Goal: Task Accomplishment & Management: Use online tool/utility

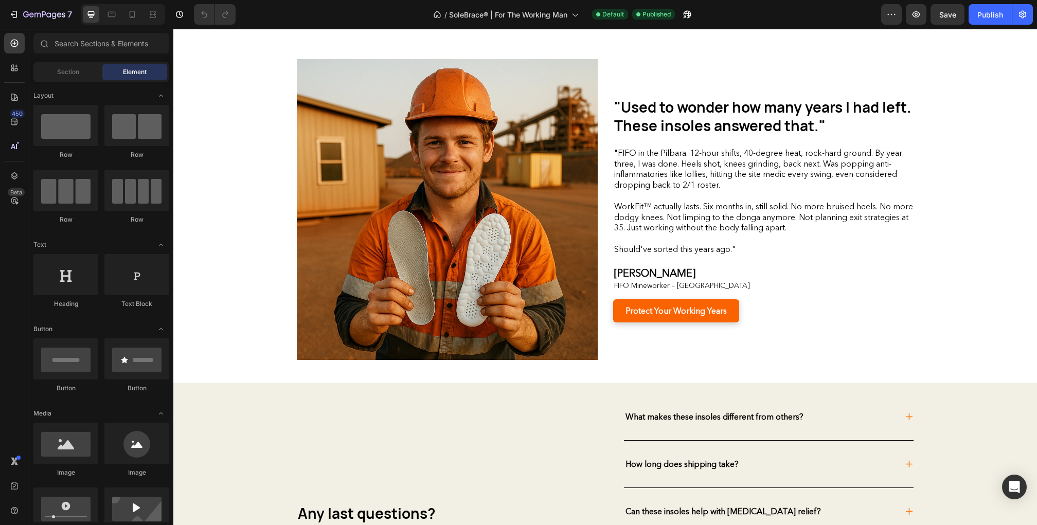
scroll to position [2480, 0]
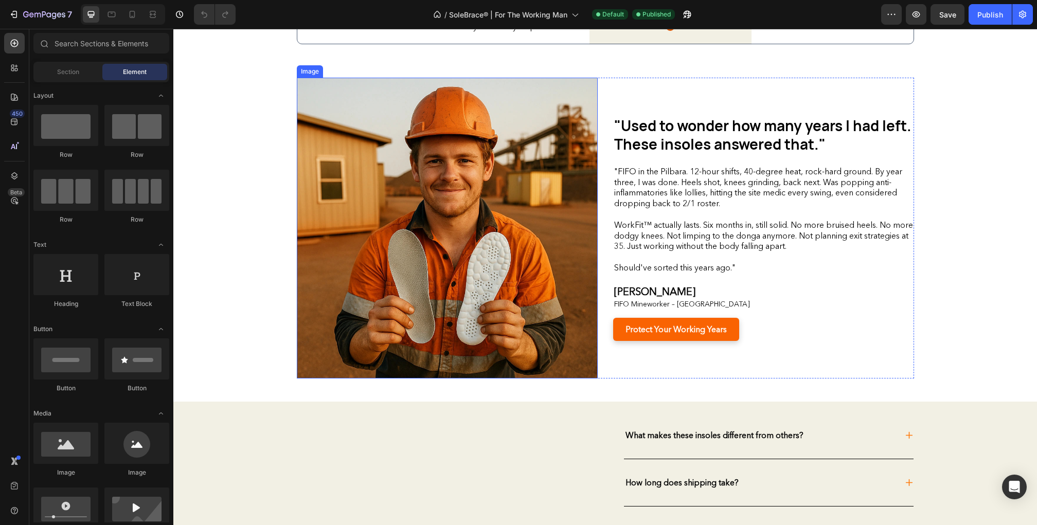
click at [411, 168] on img at bounding box center [447, 228] width 301 height 301
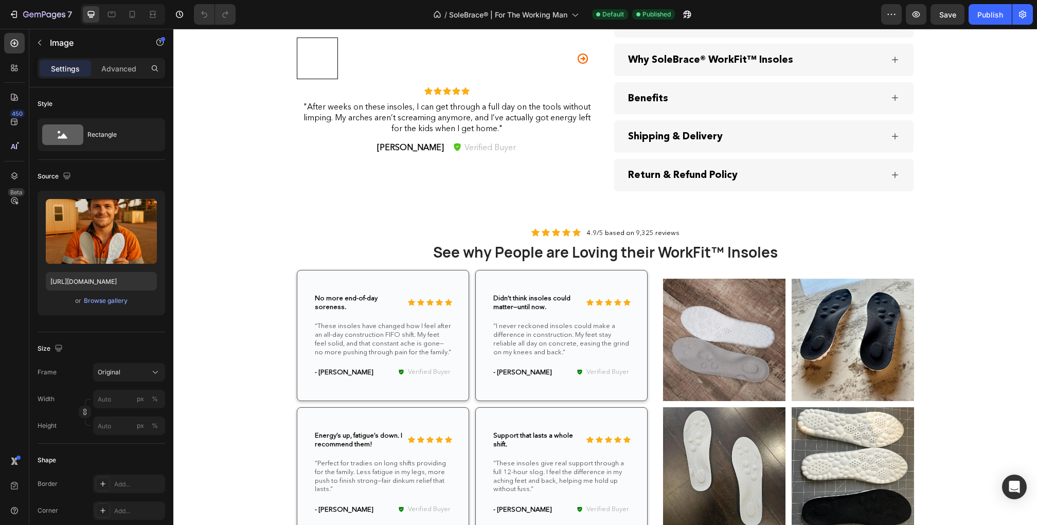
scroll to position [1679, 0]
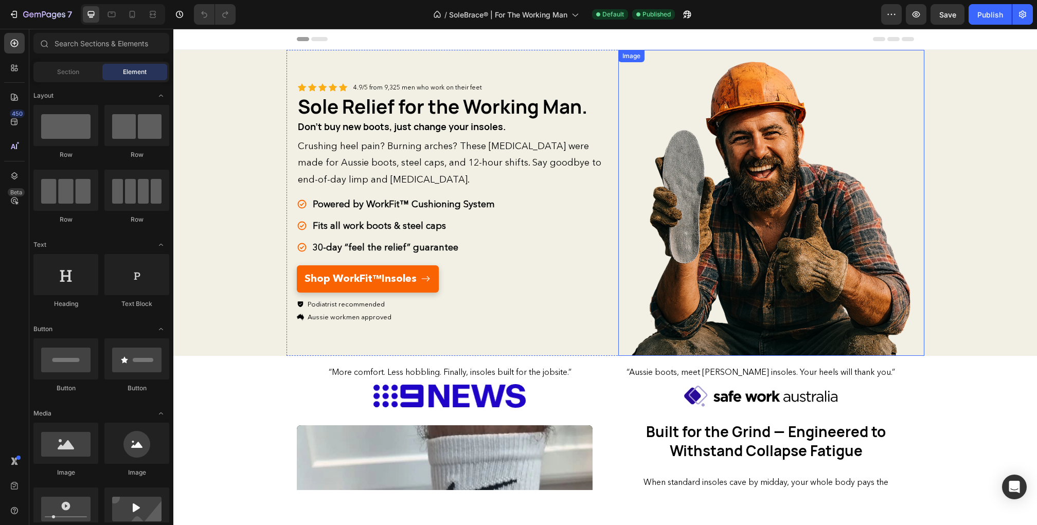
click at [761, 234] on img at bounding box center [771, 203] width 306 height 306
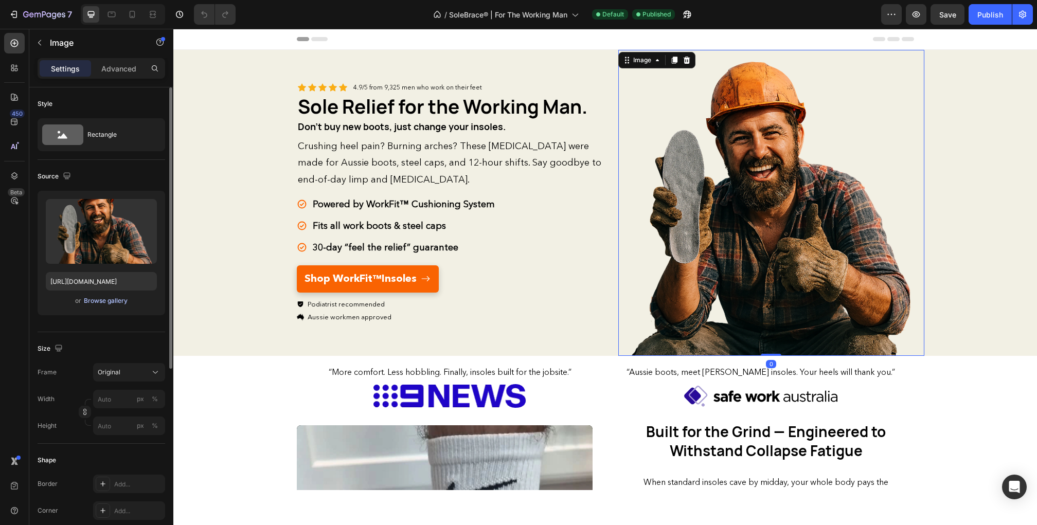
click at [115, 301] on div "Browse gallery" at bounding box center [106, 300] width 44 height 9
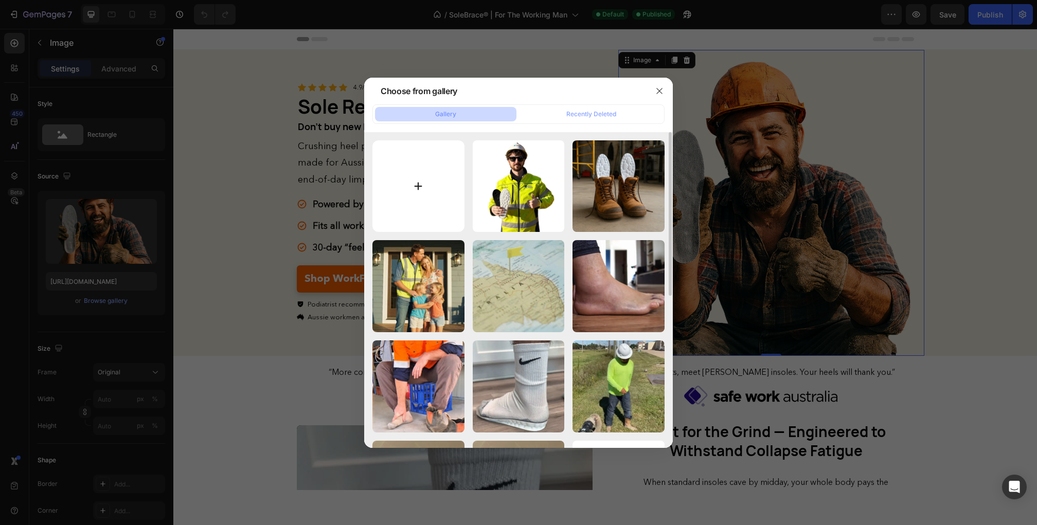
click at [425, 193] on input "file" at bounding box center [418, 186] width 92 height 92
type input "C:\fakepath\1.webp"
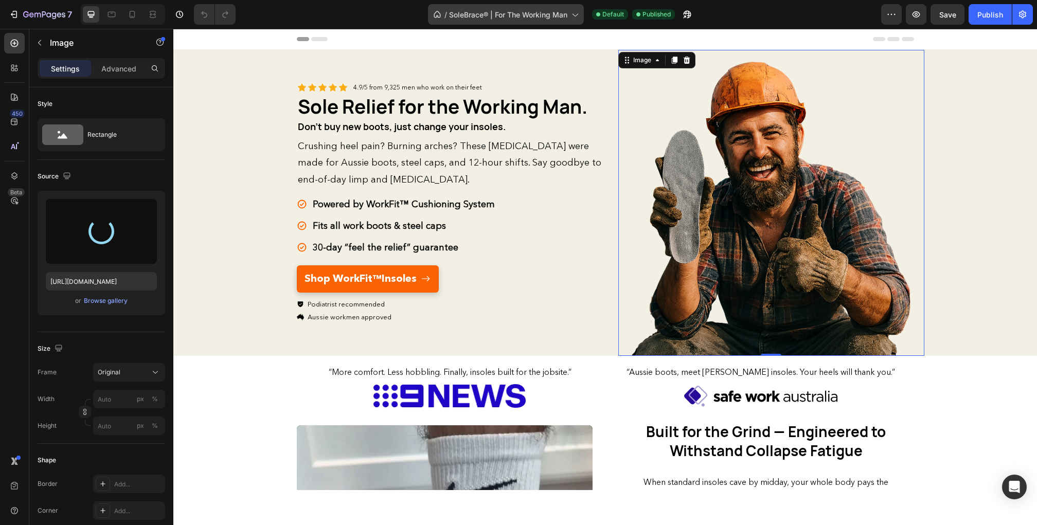
type input "https://cdn.shopify.com/s/files/1/0779/1453/8224/files/gempages_576151361834451…"
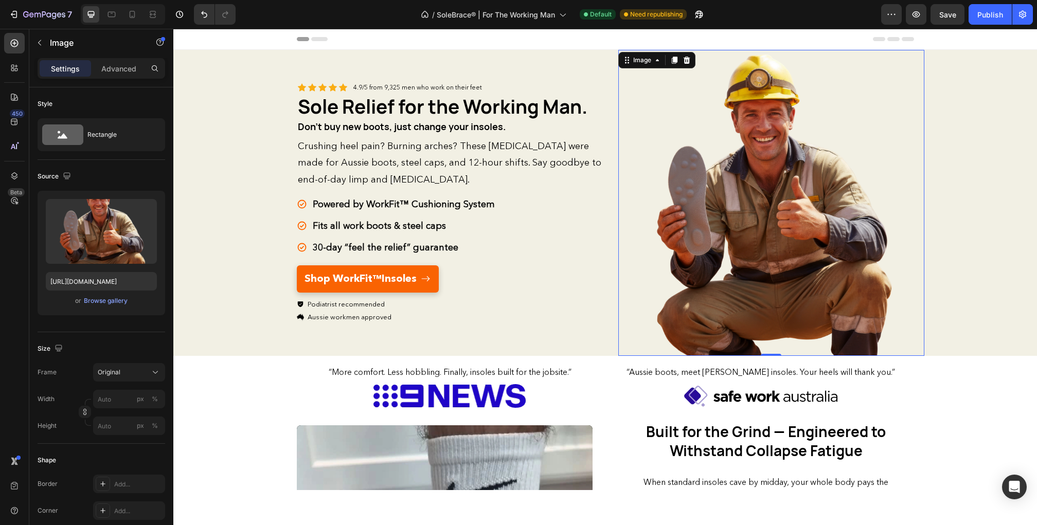
click at [538, 39] on div "Header" at bounding box center [605, 39] width 617 height 21
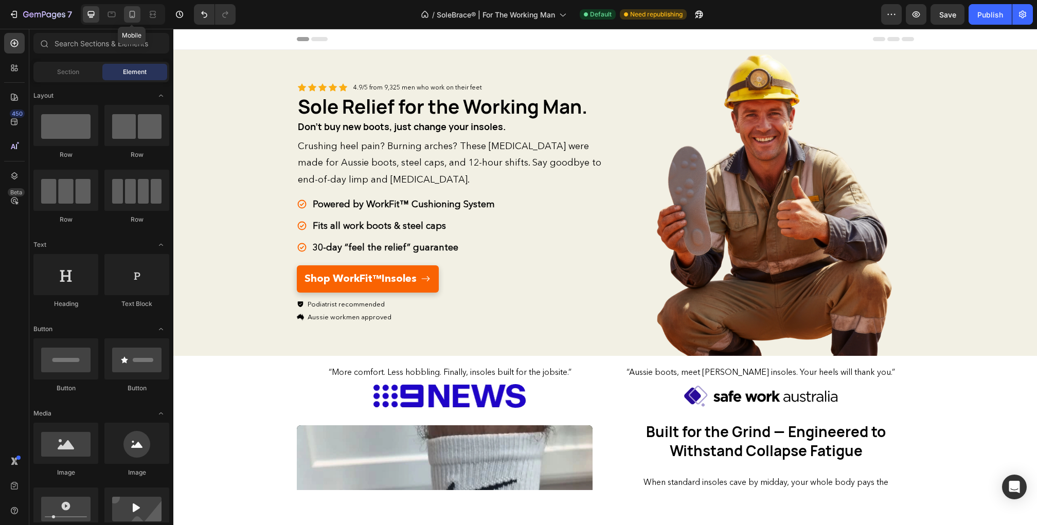
click at [130, 15] on icon at bounding box center [132, 14] width 10 height 10
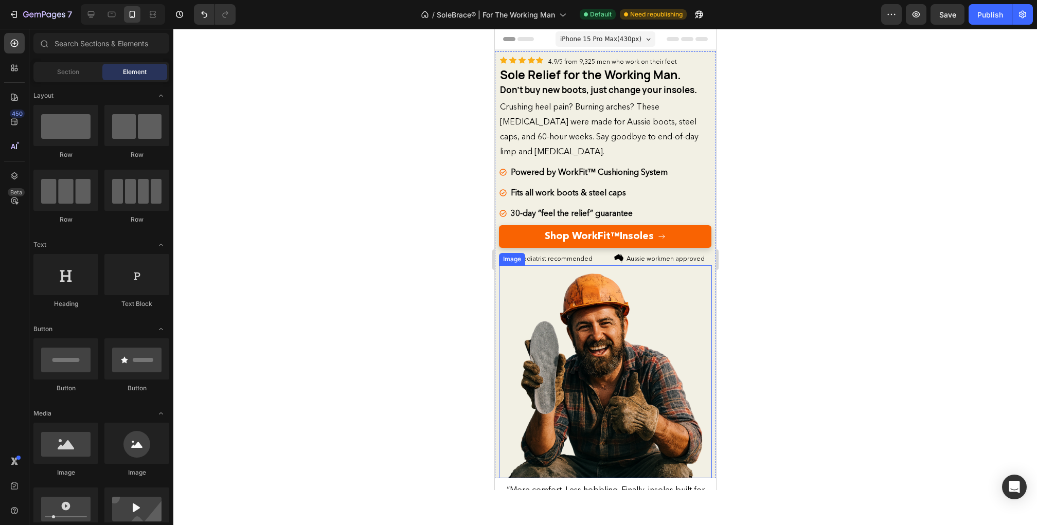
click at [589, 387] on img at bounding box center [605, 371] width 213 height 213
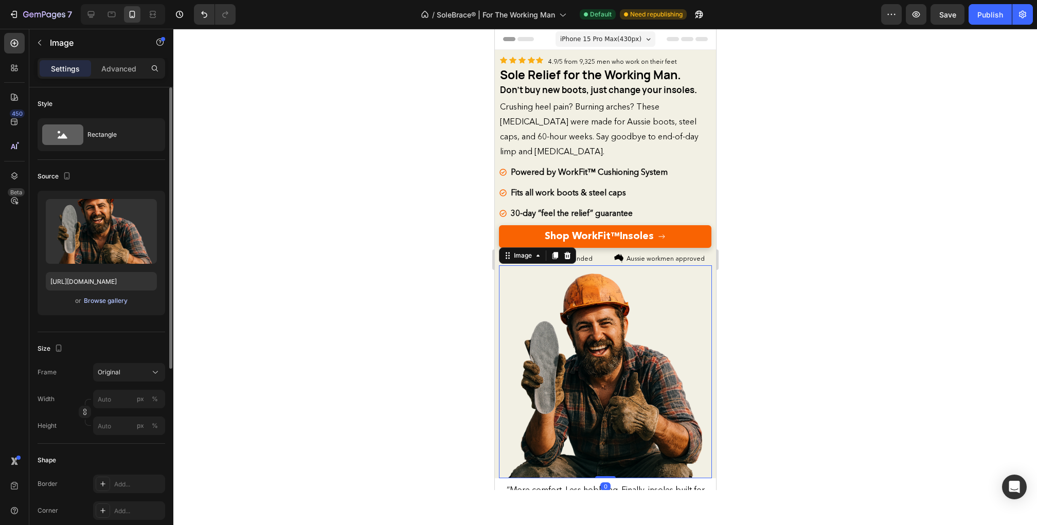
click at [111, 301] on div "Browse gallery" at bounding box center [106, 300] width 44 height 9
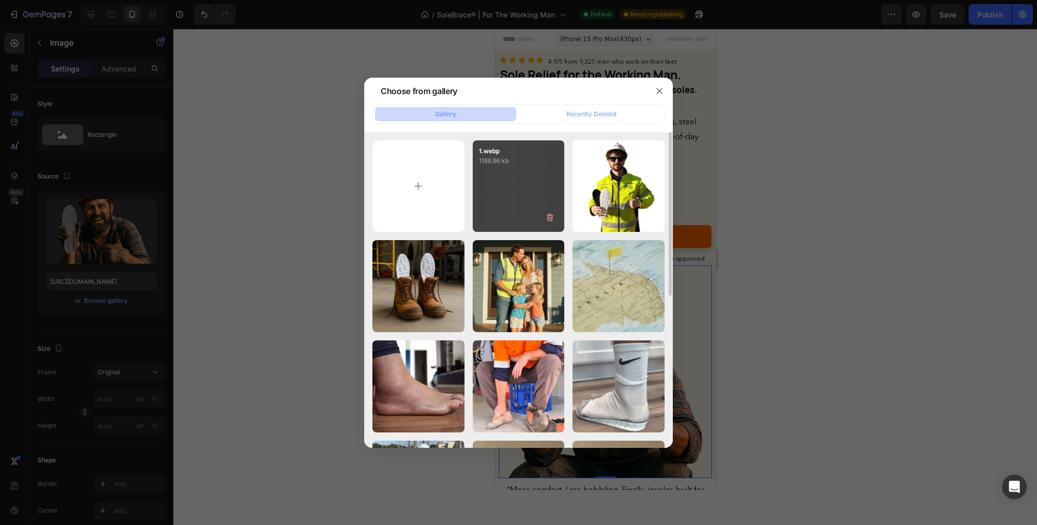
click at [528, 200] on div "1.webp 1188.96 kb" at bounding box center [519, 186] width 92 height 92
type input "https://cdn.shopify.com/s/files/1/0779/1453/8224/files/gempages_576151361834451…"
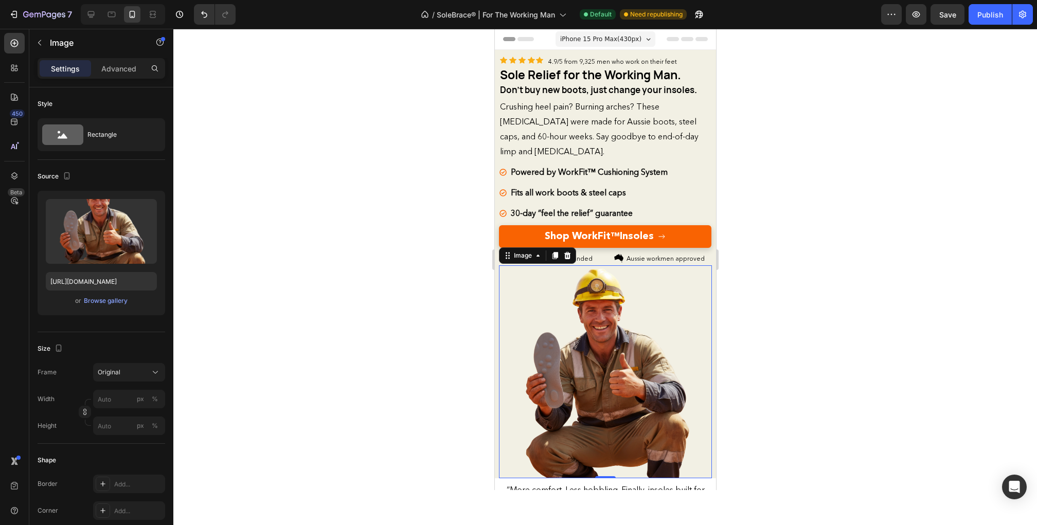
click at [857, 185] on div at bounding box center [605, 277] width 864 height 496
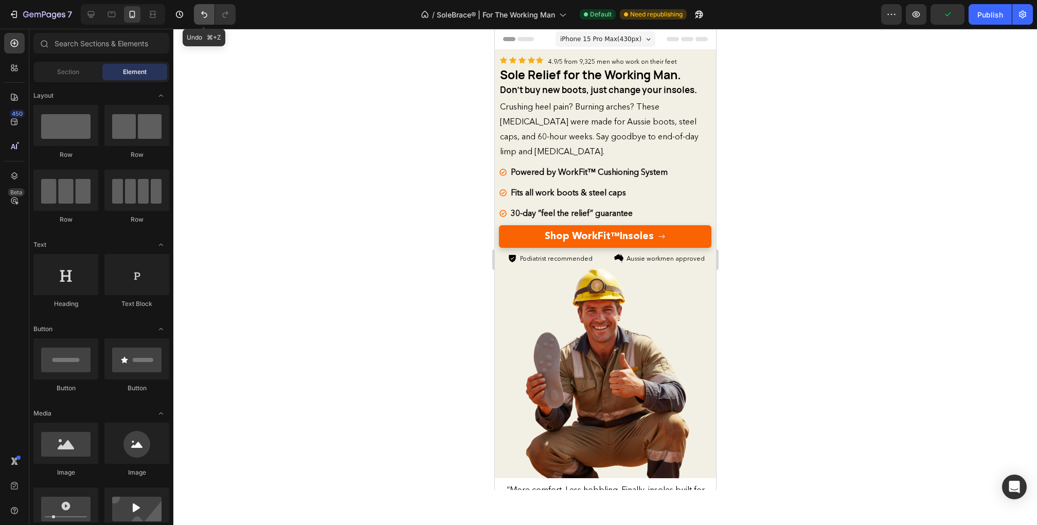
click at [207, 15] on icon "Undo/Redo" at bounding box center [204, 14] width 10 height 10
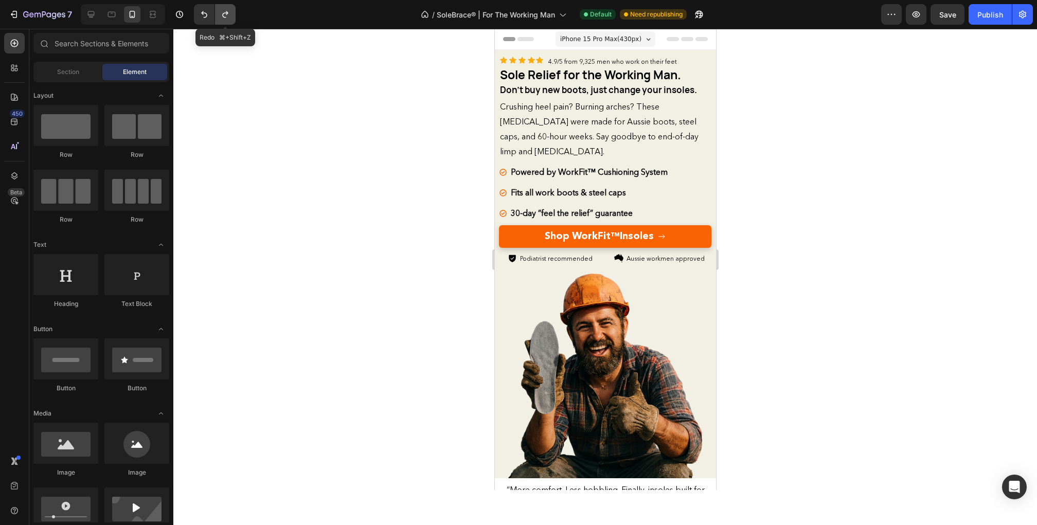
click at [224, 14] on icon "Undo/Redo" at bounding box center [225, 14] width 10 height 10
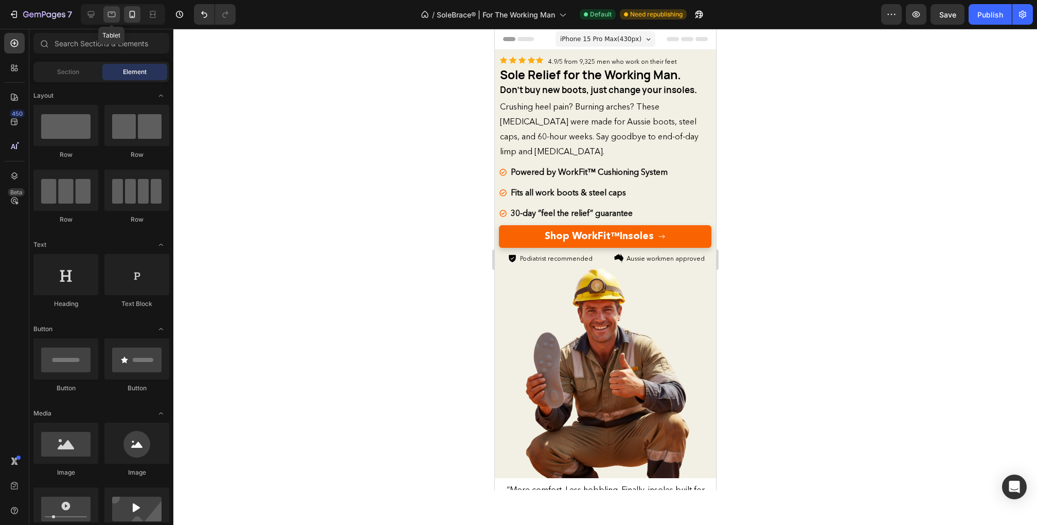
click at [110, 15] on icon at bounding box center [111, 14] width 10 height 10
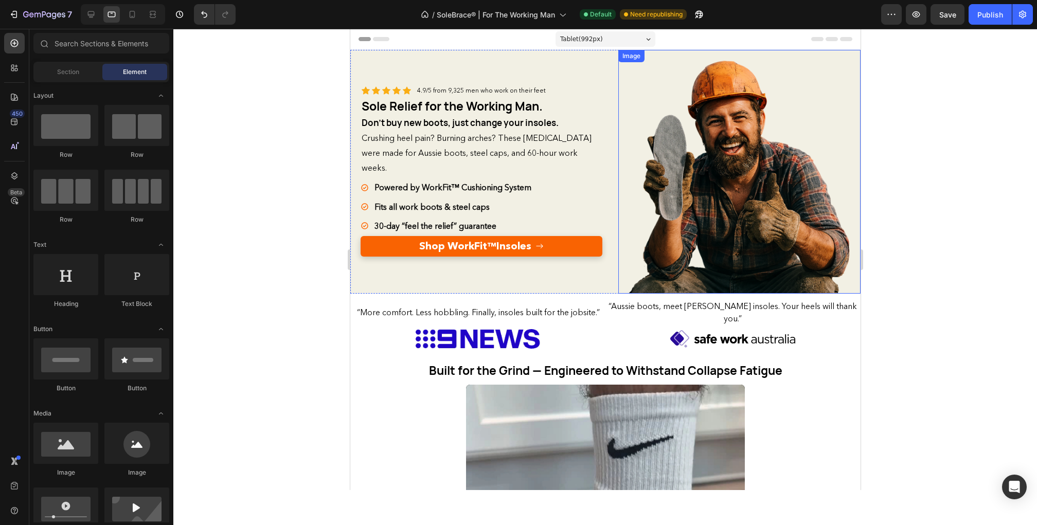
click at [719, 194] on img at bounding box center [739, 172] width 242 height 242
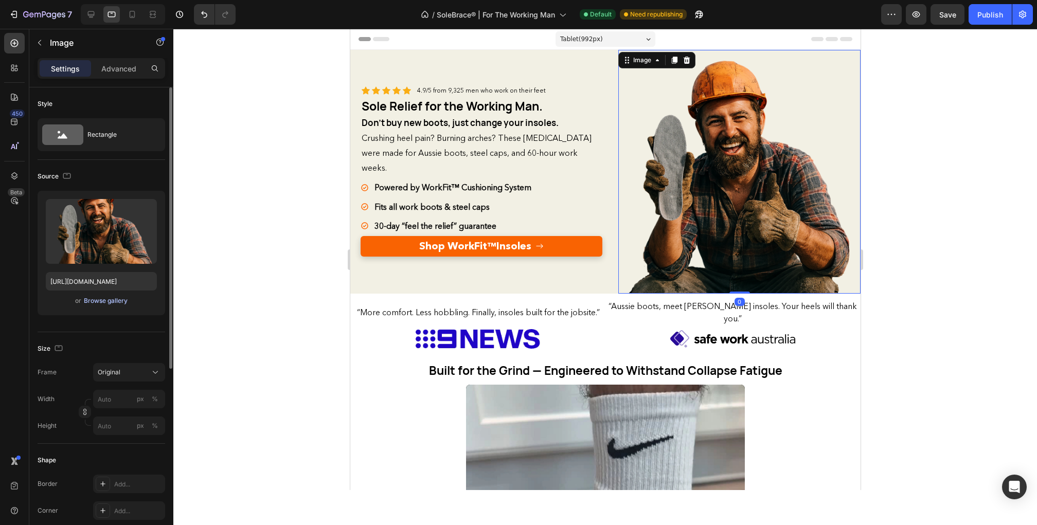
click at [117, 300] on div "Browse gallery" at bounding box center [106, 300] width 44 height 9
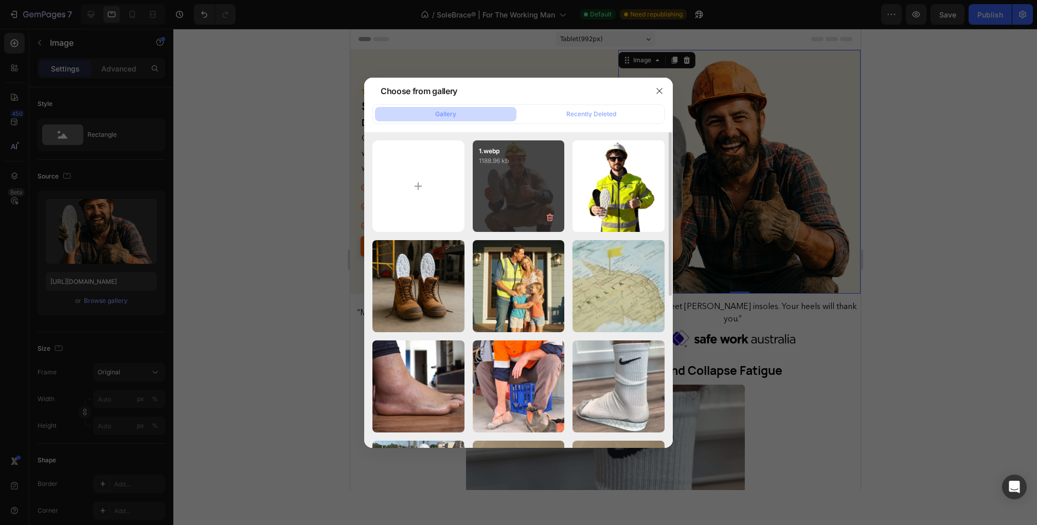
click at [521, 201] on div "1.webp 1188.96 kb" at bounding box center [519, 186] width 92 height 92
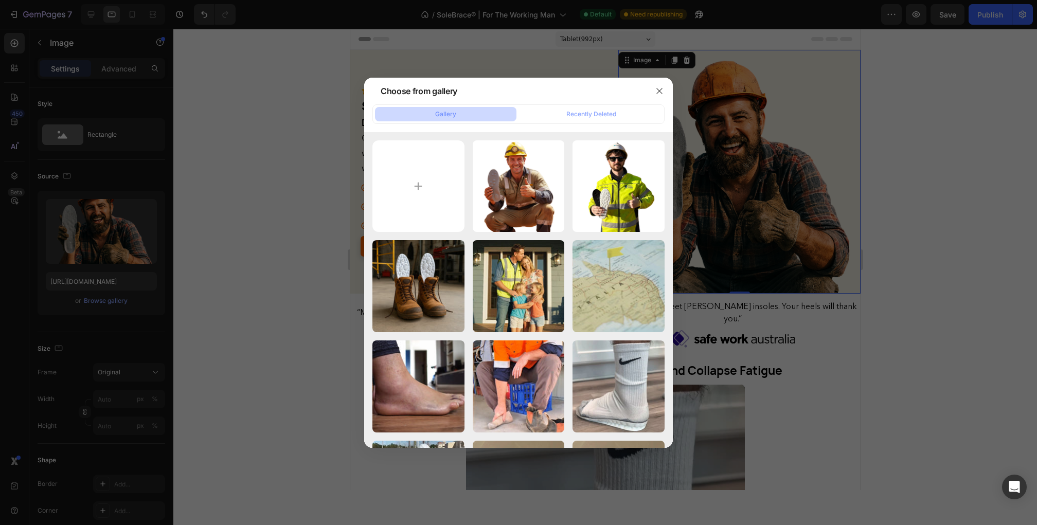
type input "https://cdn.shopify.com/s/files/1/0779/1453/8224/files/gempages_576151361834451…"
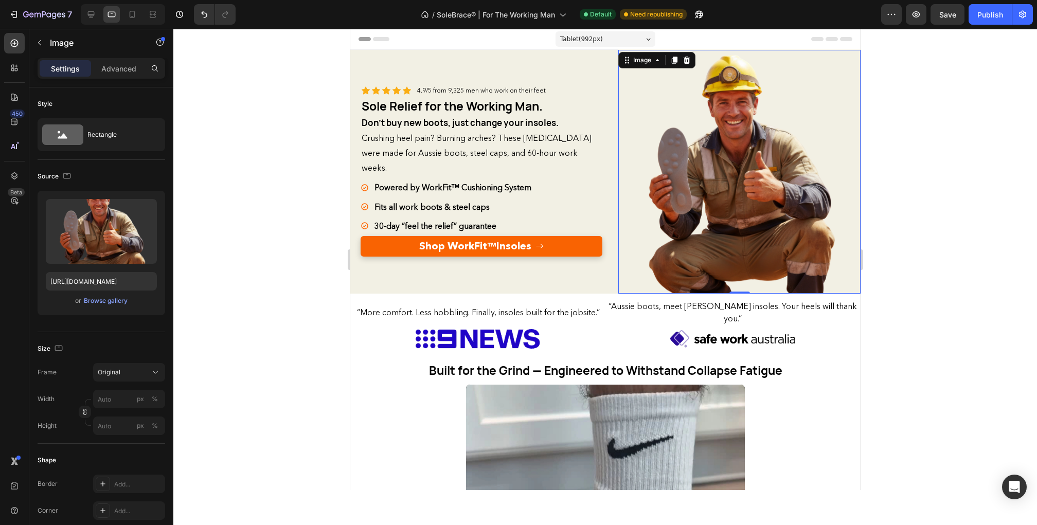
click at [954, 162] on div at bounding box center [605, 277] width 864 height 496
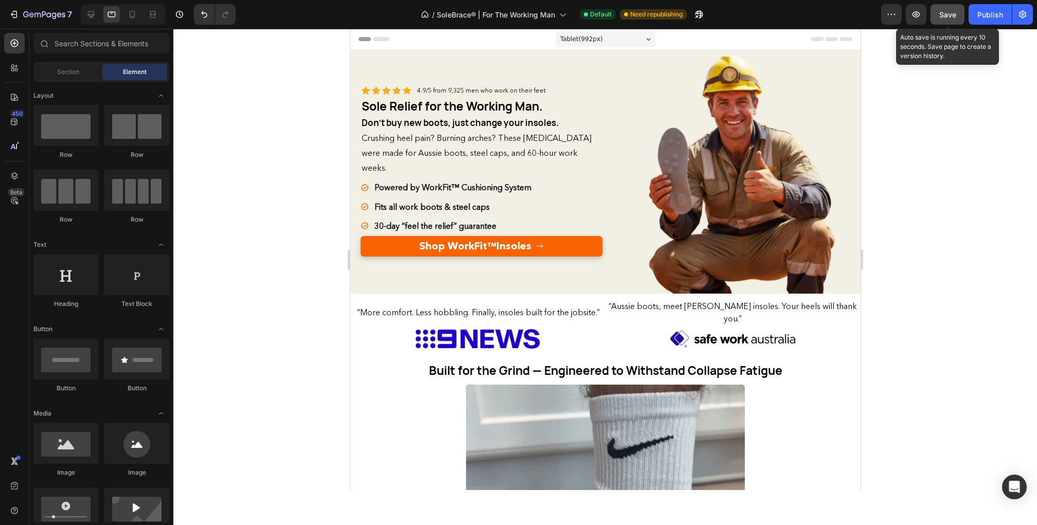
click at [955, 13] on span "Save" at bounding box center [947, 14] width 17 height 9
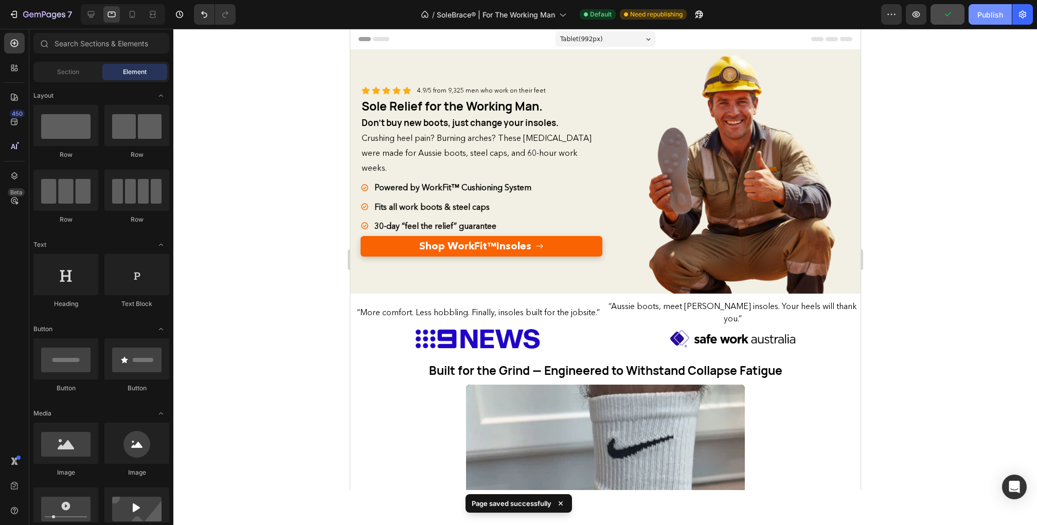
click at [984, 13] on div "Publish" at bounding box center [991, 14] width 26 height 11
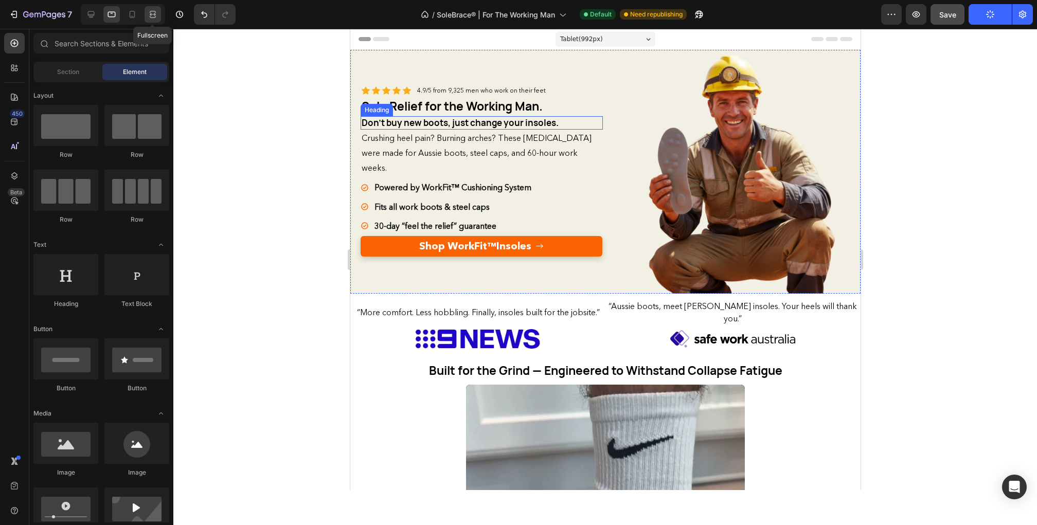
click at [157, 13] on icon at bounding box center [153, 14] width 10 height 10
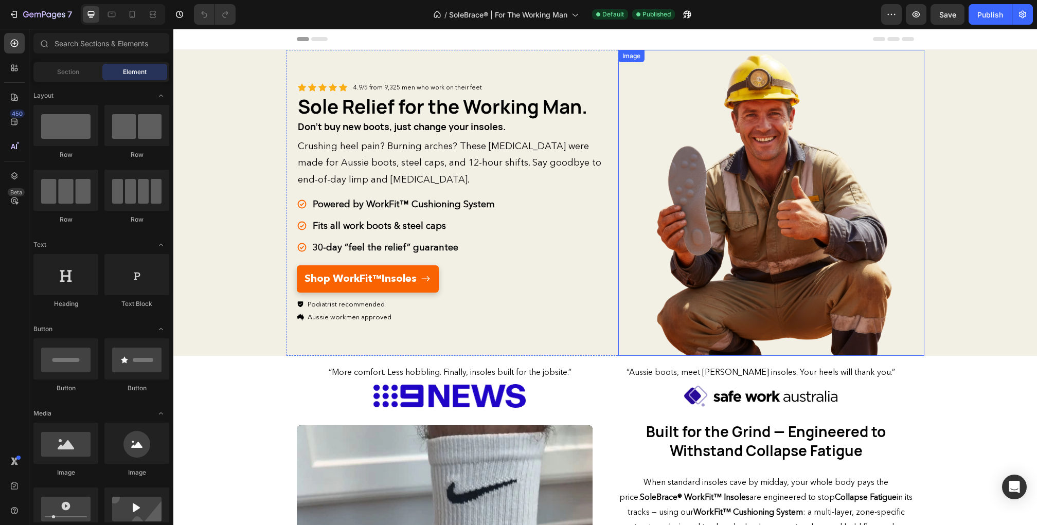
click at [744, 226] on img at bounding box center [771, 203] width 306 height 306
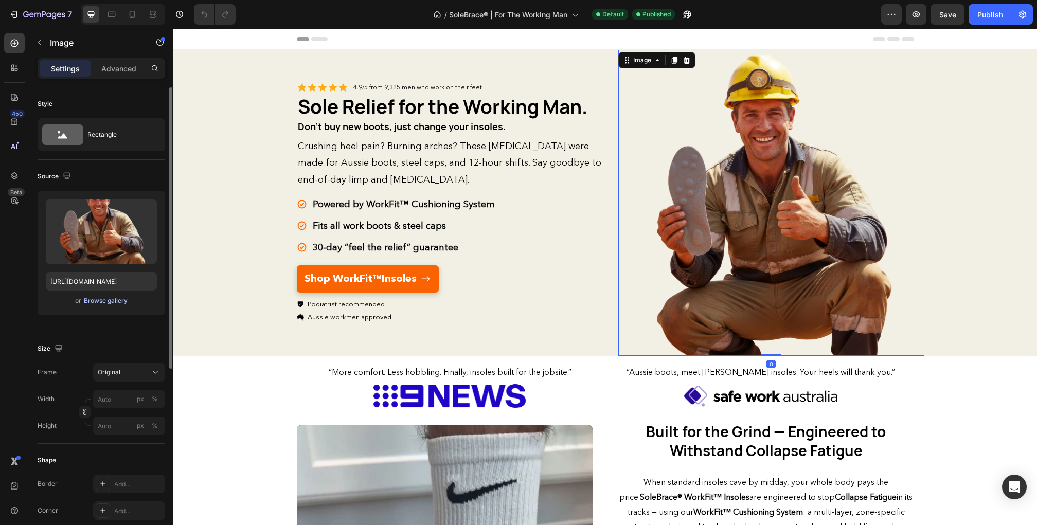
click at [111, 301] on div "Browse gallery" at bounding box center [106, 300] width 44 height 9
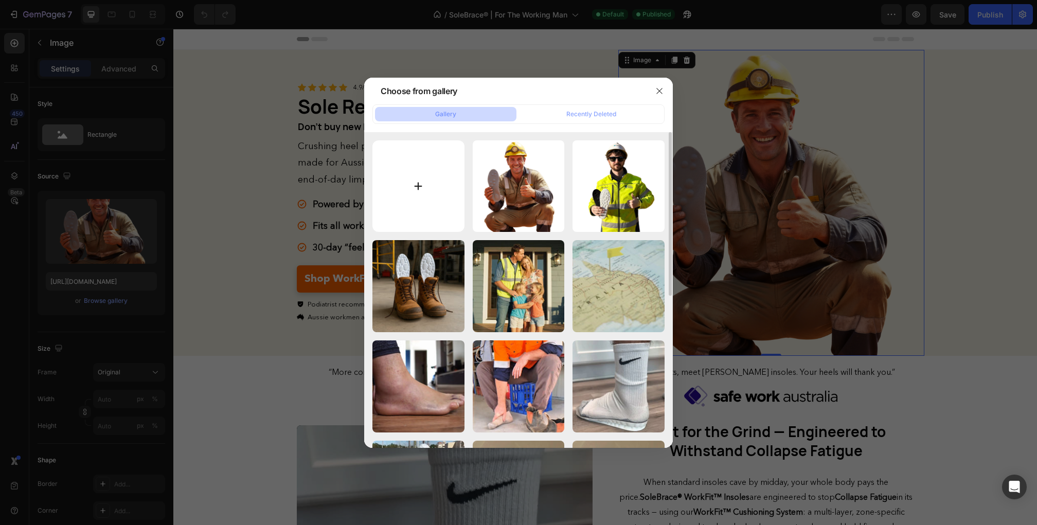
click at [447, 168] on input "file" at bounding box center [418, 186] width 92 height 92
type input "C:\fakepath\hero.webp"
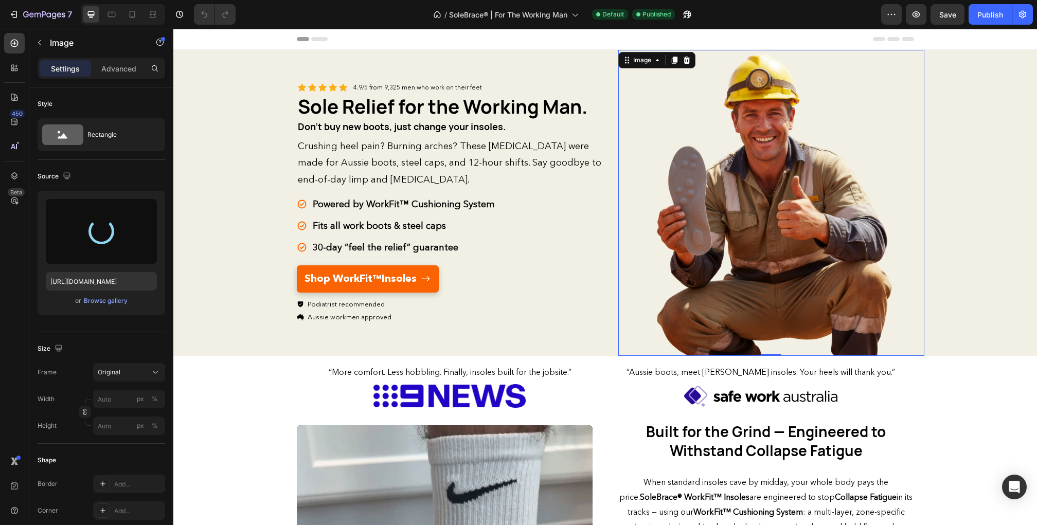
type input "https://cdn.shopify.com/s/files/1/0779/1453/8224/files/gempages_576151361834451…"
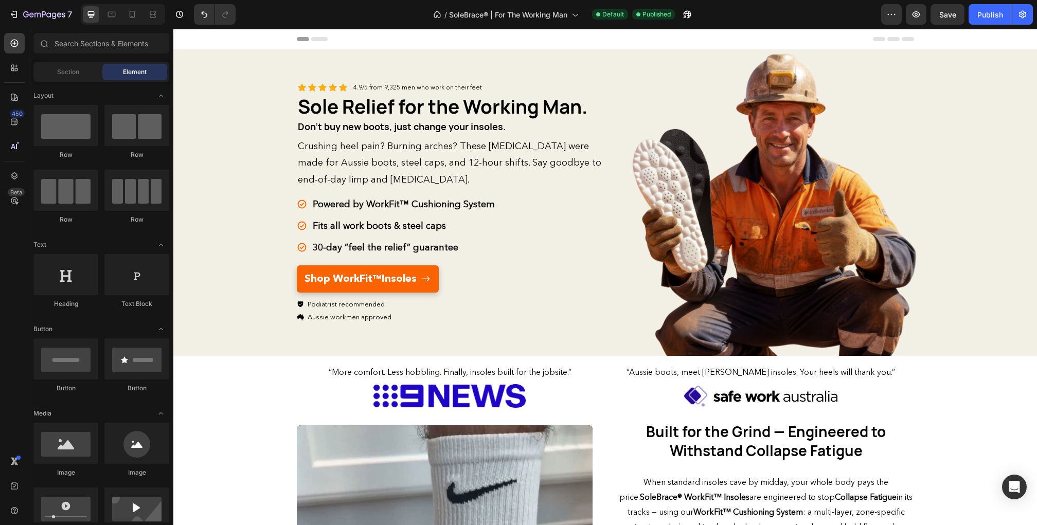
click at [580, 39] on div "Header" at bounding box center [605, 39] width 617 height 21
click at [113, 11] on icon at bounding box center [111, 14] width 10 height 10
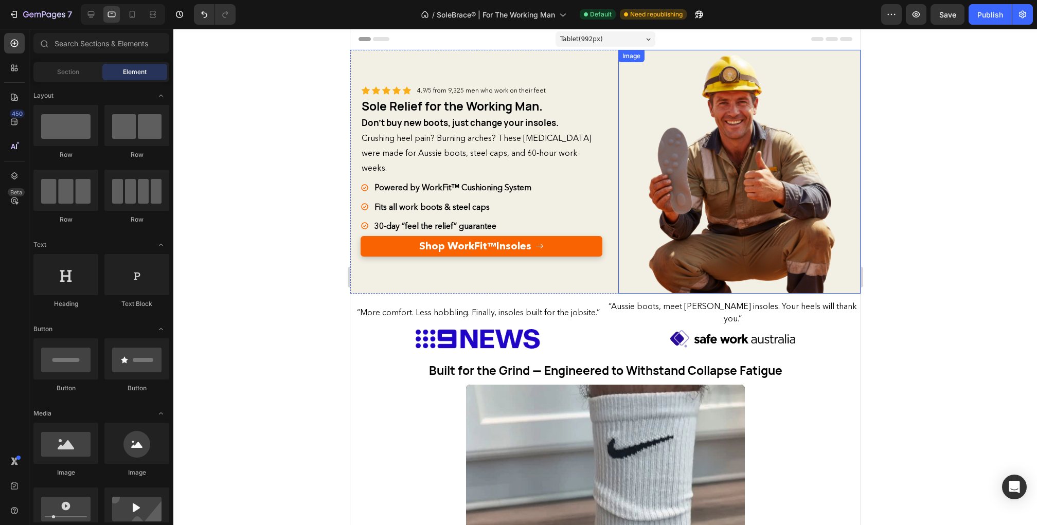
click at [683, 190] on img at bounding box center [739, 172] width 242 height 242
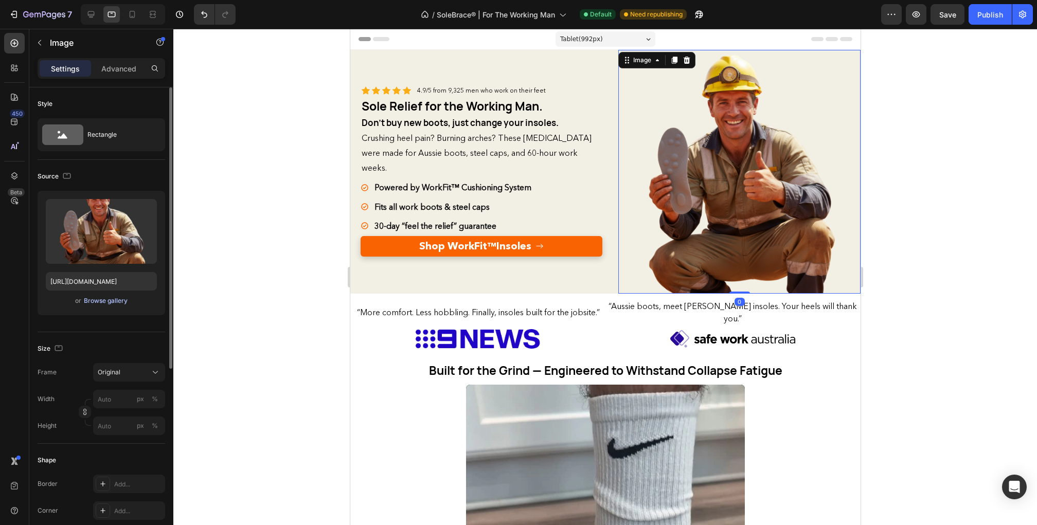
click at [119, 303] on div "Browse gallery" at bounding box center [106, 300] width 44 height 9
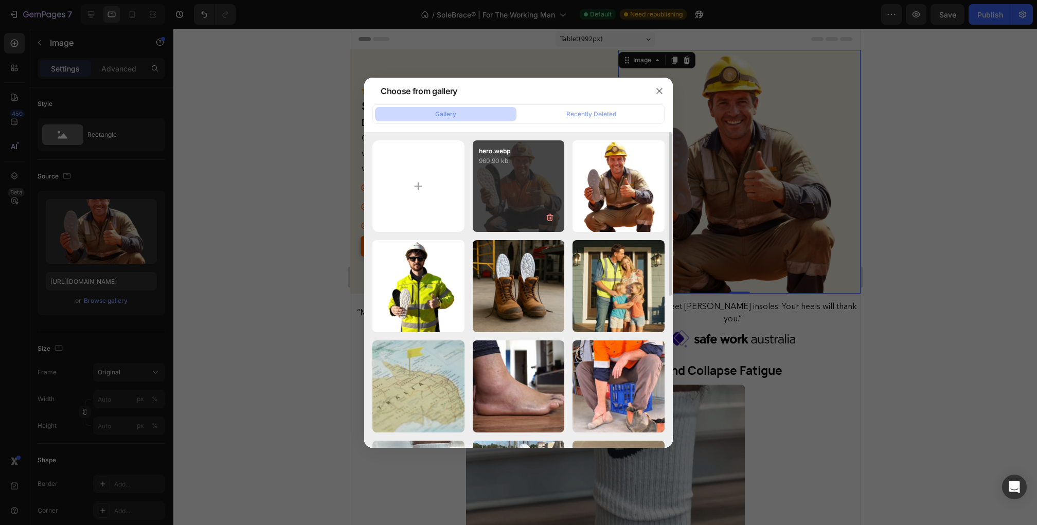
click at [511, 188] on div "hero.webp 960.90 kb" at bounding box center [519, 186] width 92 height 92
type input "https://cdn.shopify.com/s/files/1/0779/1453/8224/files/gempages_576151361834451…"
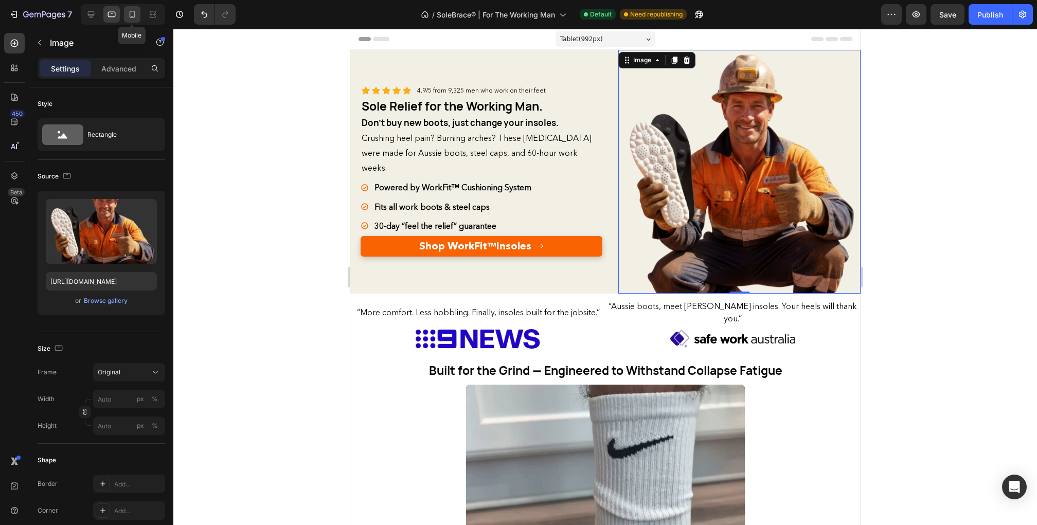
click at [135, 17] on icon at bounding box center [132, 14] width 10 height 10
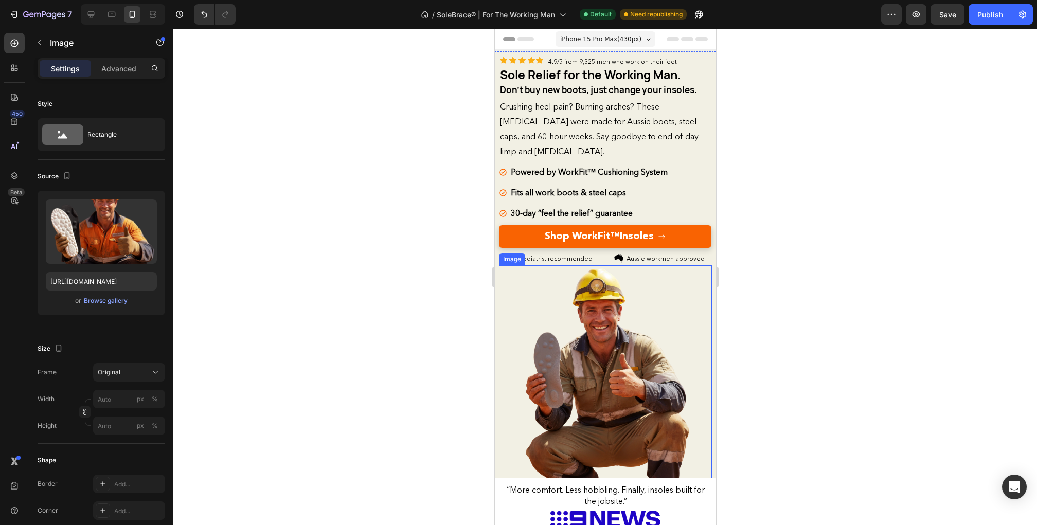
click at [609, 336] on img at bounding box center [605, 371] width 213 height 213
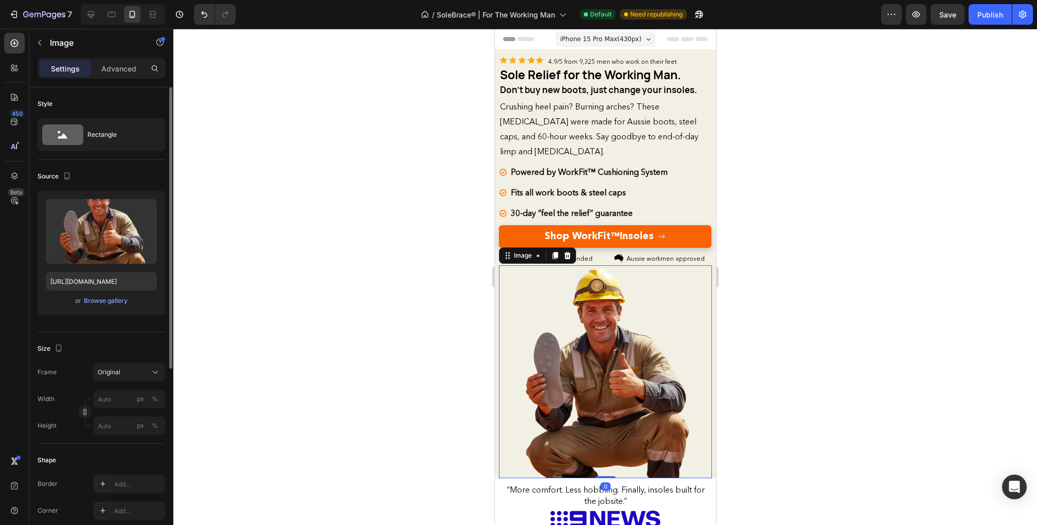
click at [119, 306] on div "or Browse gallery" at bounding box center [101, 301] width 111 height 12
click at [110, 303] on div "Browse gallery" at bounding box center [106, 300] width 44 height 9
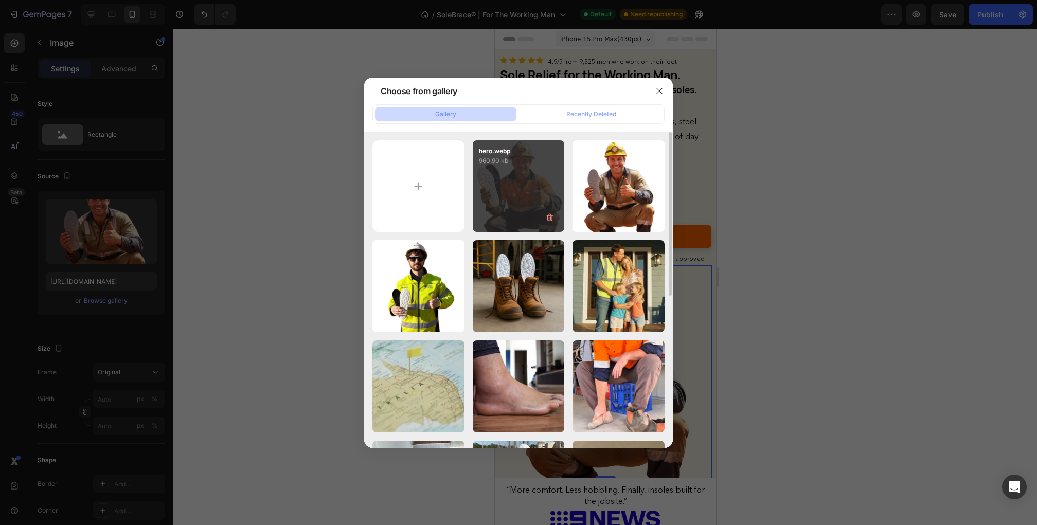
click at [523, 182] on div "hero.webp 960.90 kb" at bounding box center [519, 186] width 92 height 92
type input "https://cdn.shopify.com/s/files/1/0779/1453/8224/files/gempages_576151361834451…"
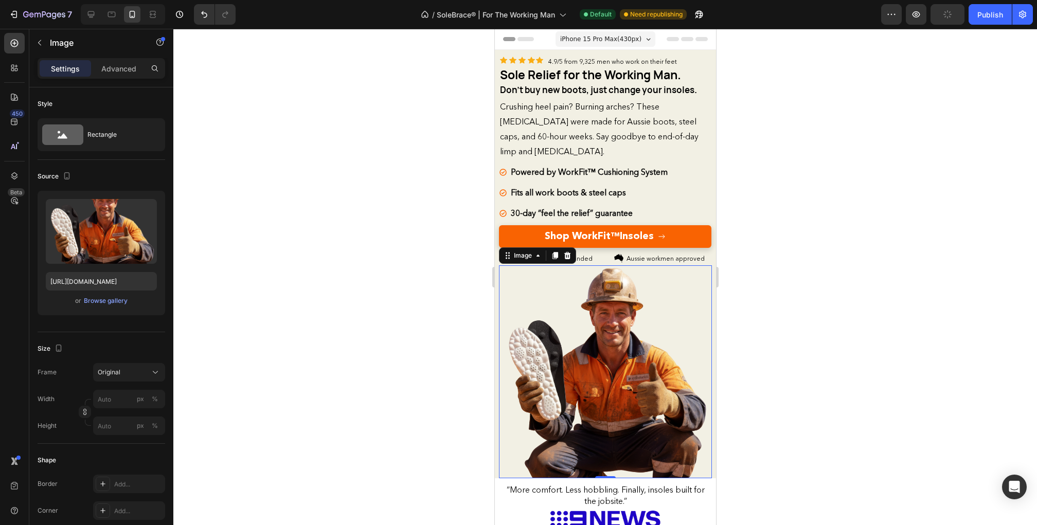
click at [879, 232] on div at bounding box center [605, 277] width 864 height 496
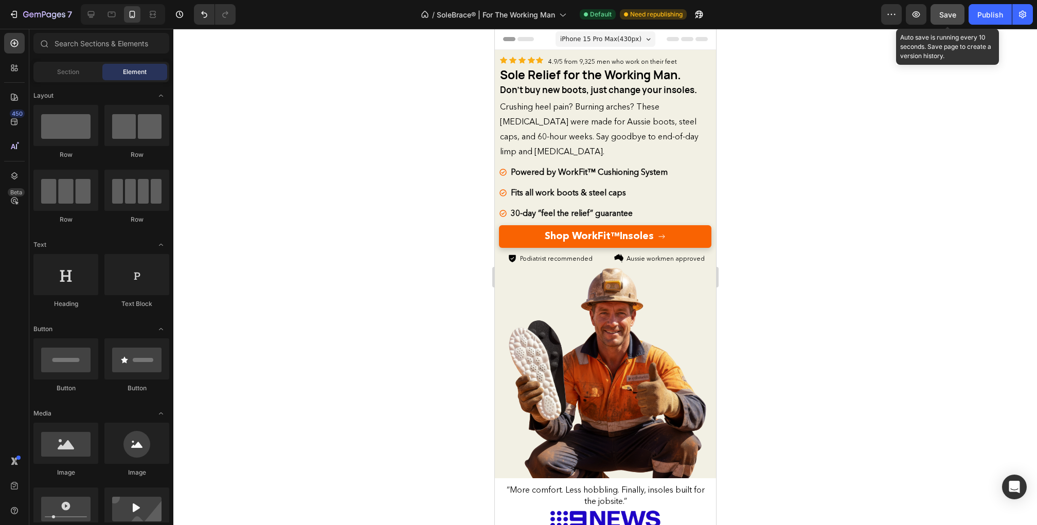
click at [947, 19] on div "Save" at bounding box center [947, 14] width 17 height 11
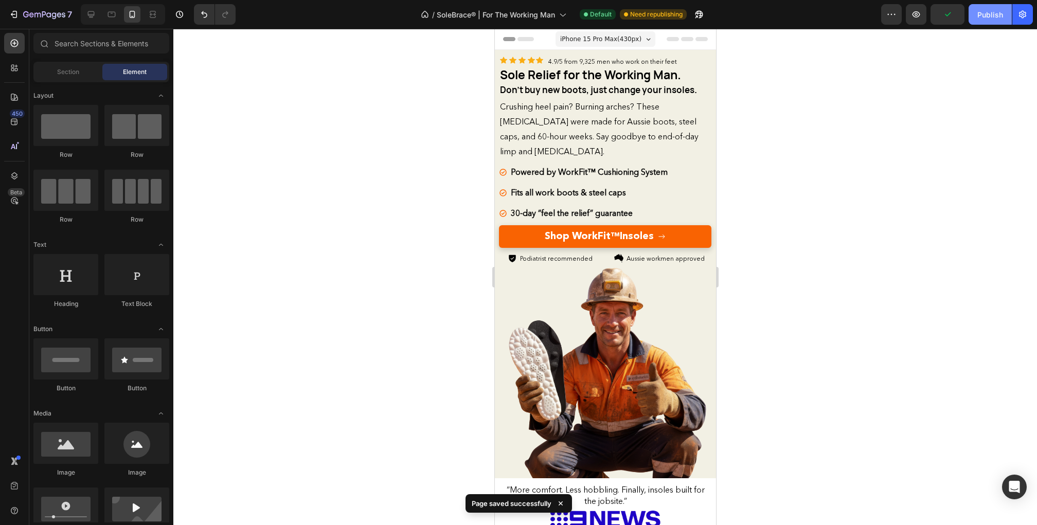
click at [988, 24] on button "Publish" at bounding box center [990, 14] width 43 height 21
click at [105, 21] on div at bounding box center [111, 14] width 16 height 16
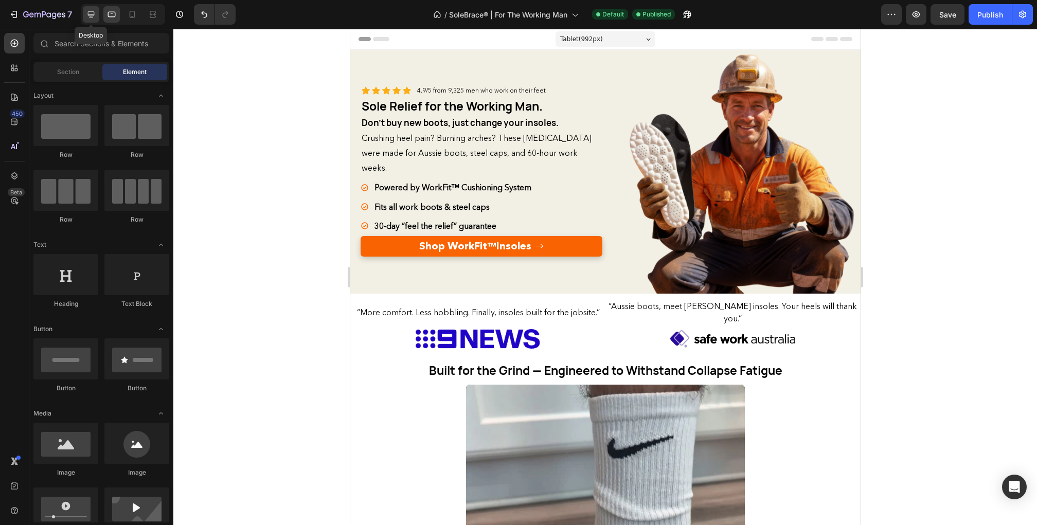
click at [86, 17] on icon at bounding box center [91, 14] width 10 height 10
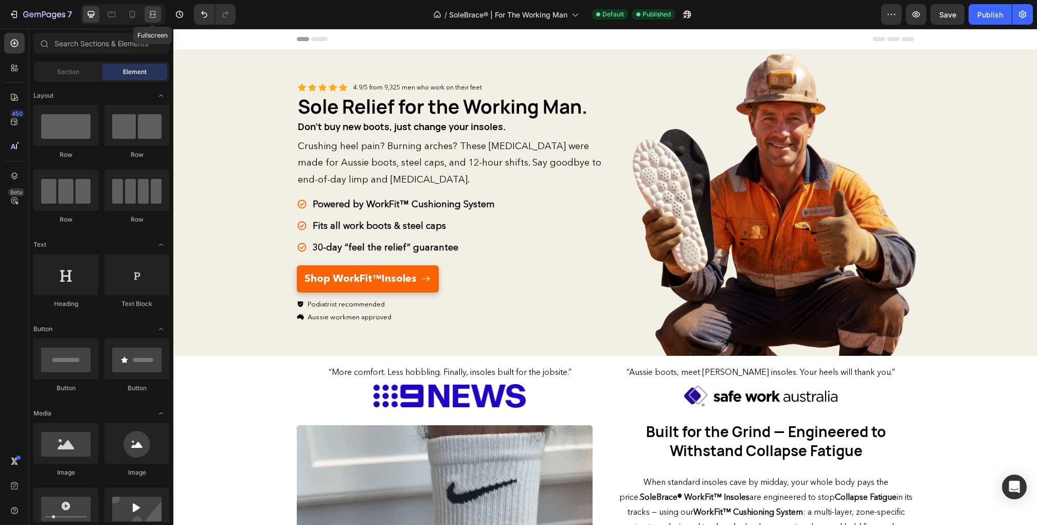
click at [152, 12] on icon at bounding box center [153, 14] width 10 height 10
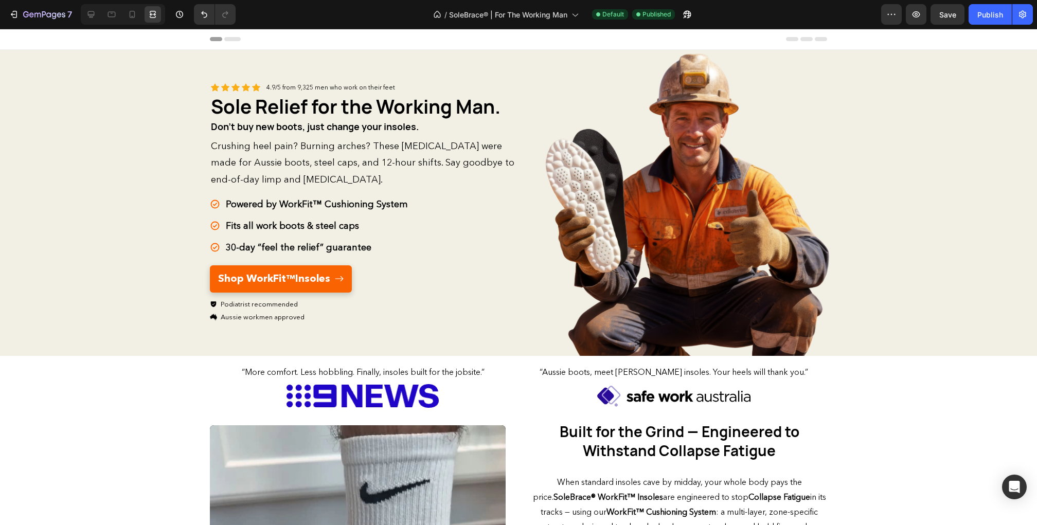
click at [312, 44] on div "Header" at bounding box center [518, 39] width 617 height 21
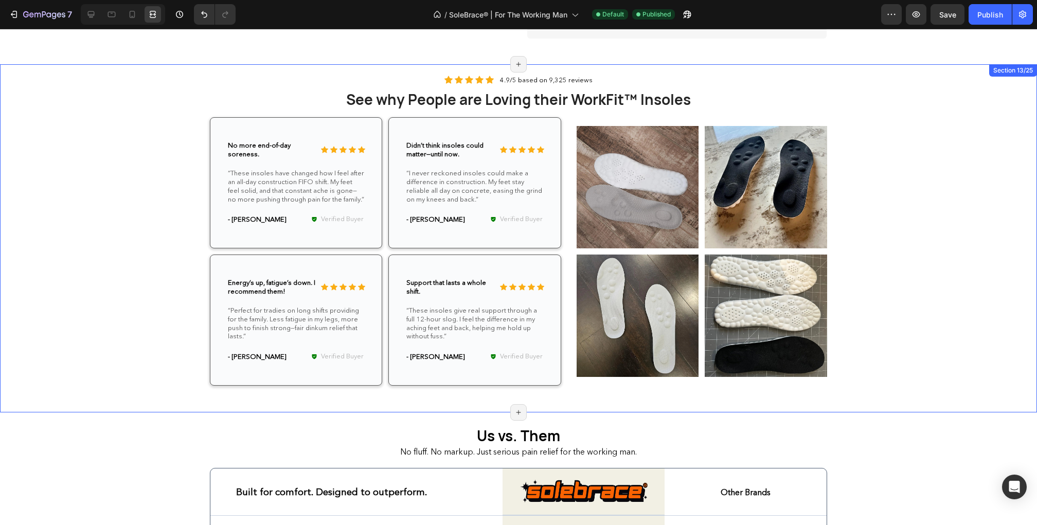
scroll to position [1812, 0]
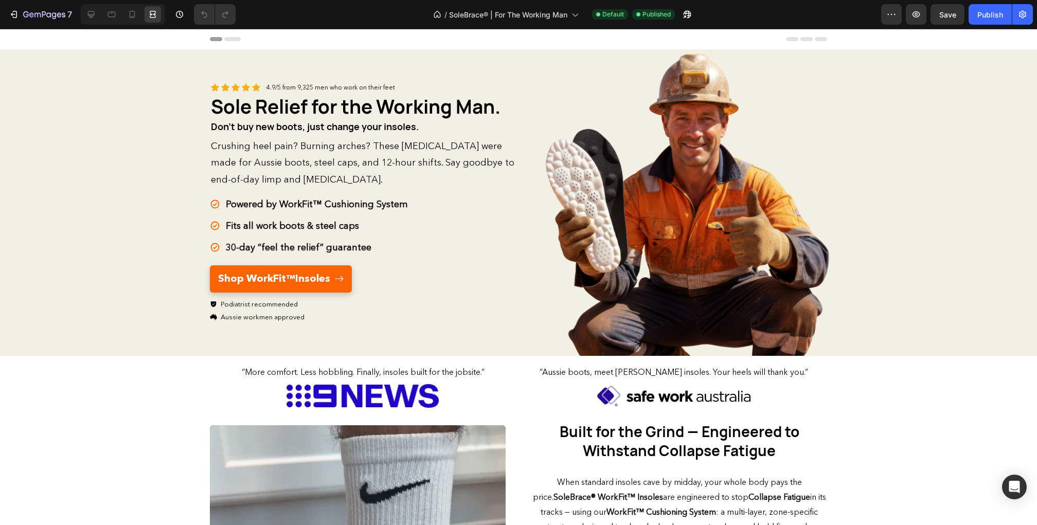
click at [737, 40] on div "Header" at bounding box center [518, 39] width 617 height 21
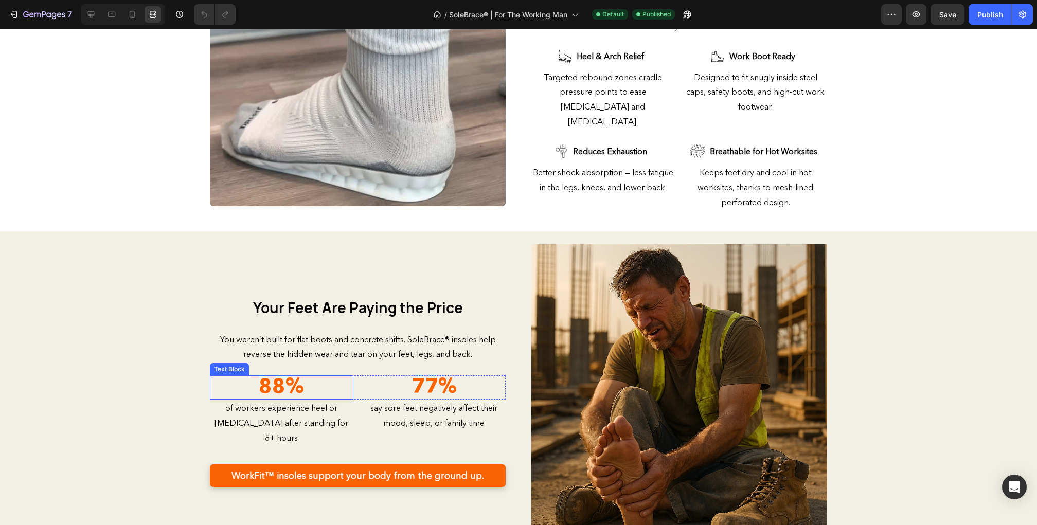
scroll to position [549, 0]
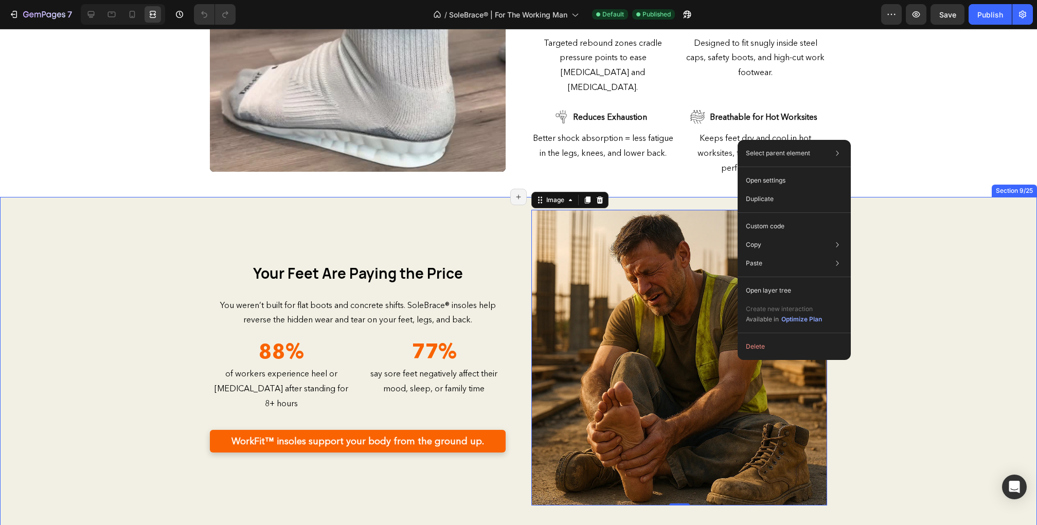
click at [113, 229] on div "Image 0 Your Feet Are Paying the Price Heading You weren’t built for flat boots…" at bounding box center [518, 508] width 1037 height 596
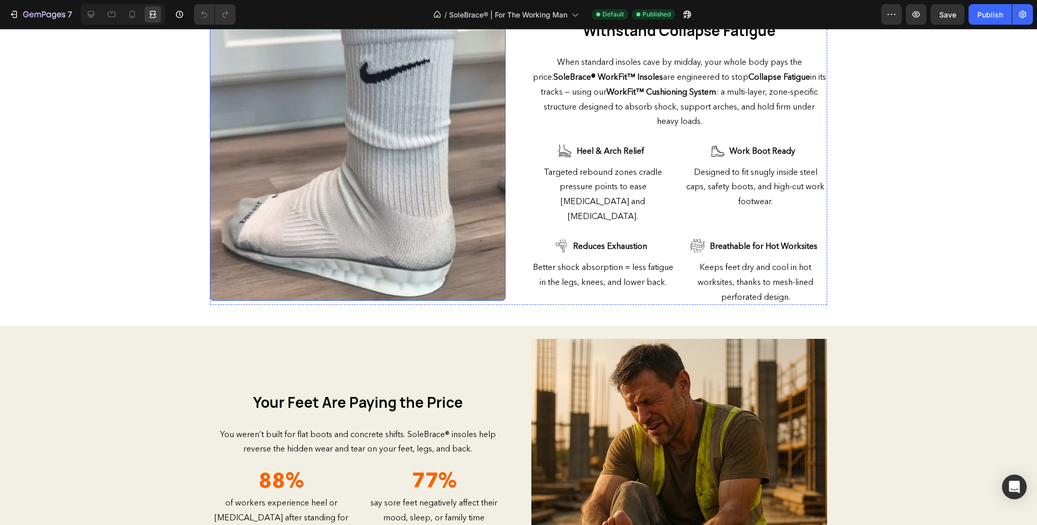
scroll to position [417, 0]
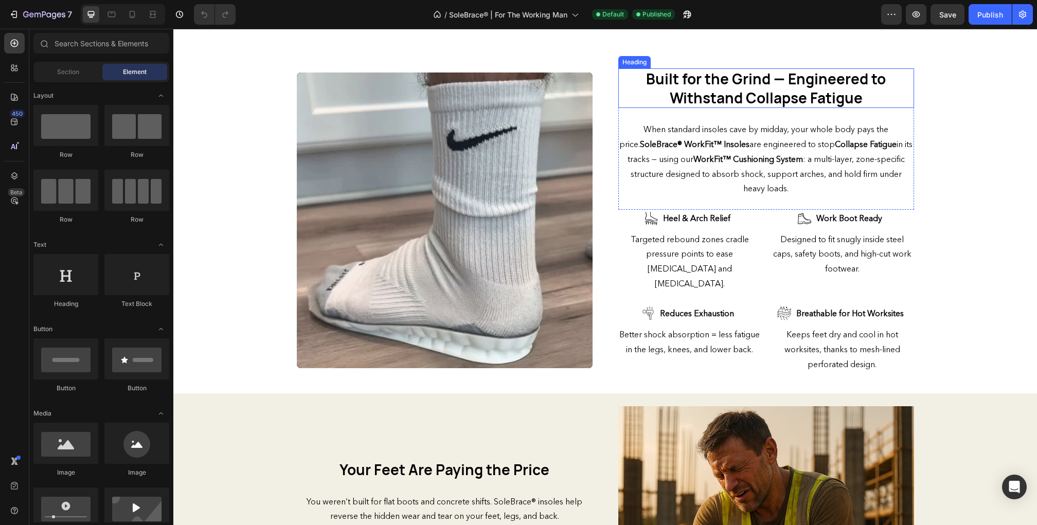
scroll to position [625, 0]
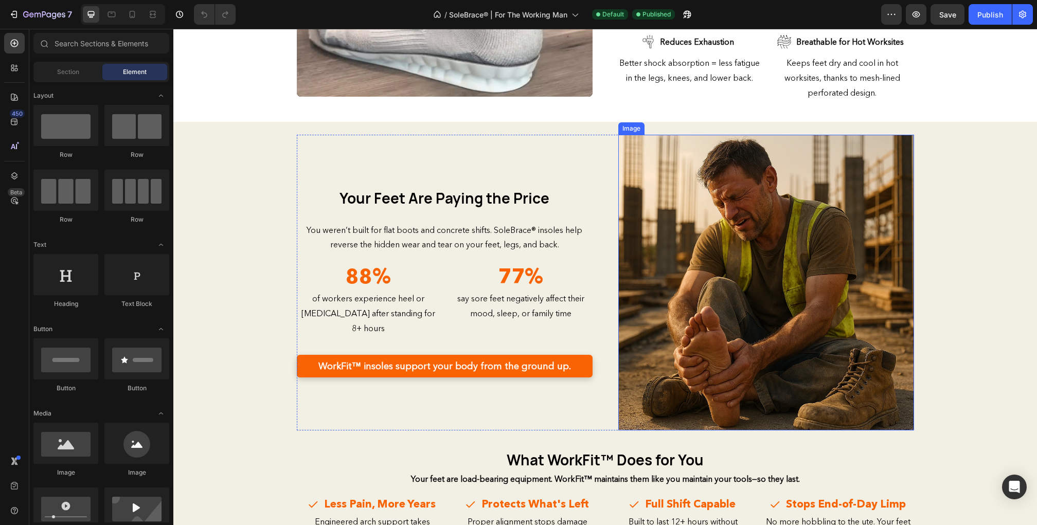
click at [750, 316] on img at bounding box center [766, 283] width 296 height 296
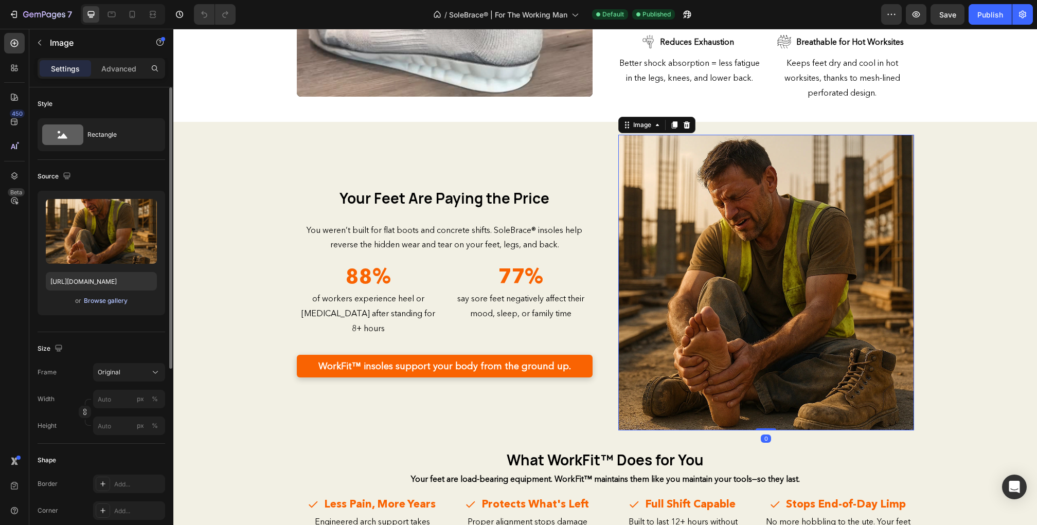
click at [115, 303] on div "Browse gallery" at bounding box center [106, 300] width 44 height 9
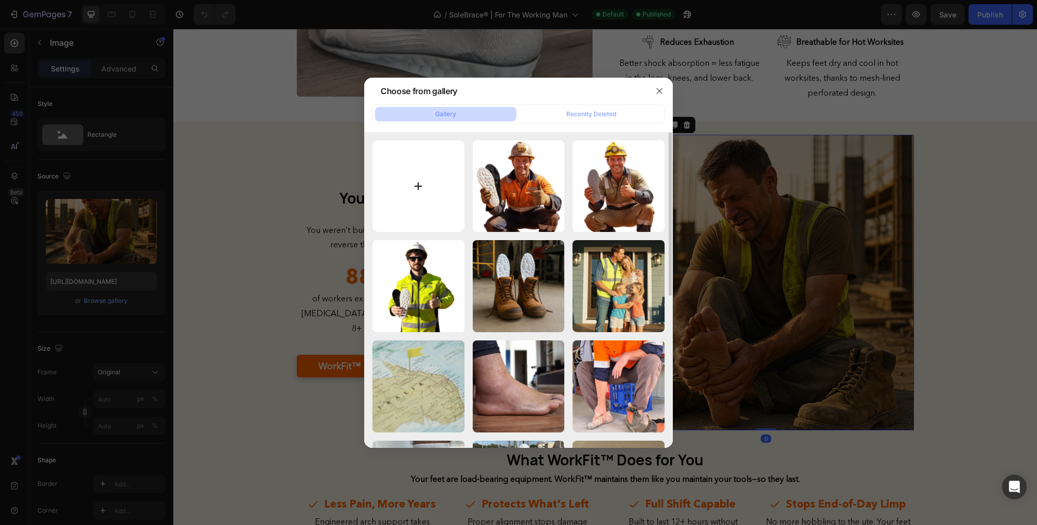
click at [421, 192] on input "file" at bounding box center [418, 186] width 92 height 92
type input "C:\fakepath\pain.webp"
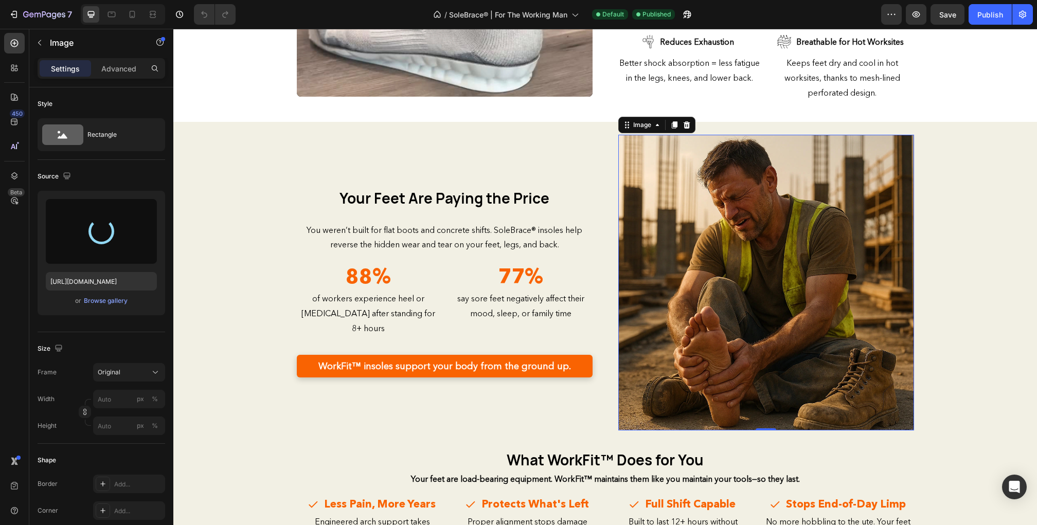
type input "[URL][DOMAIN_NAME]"
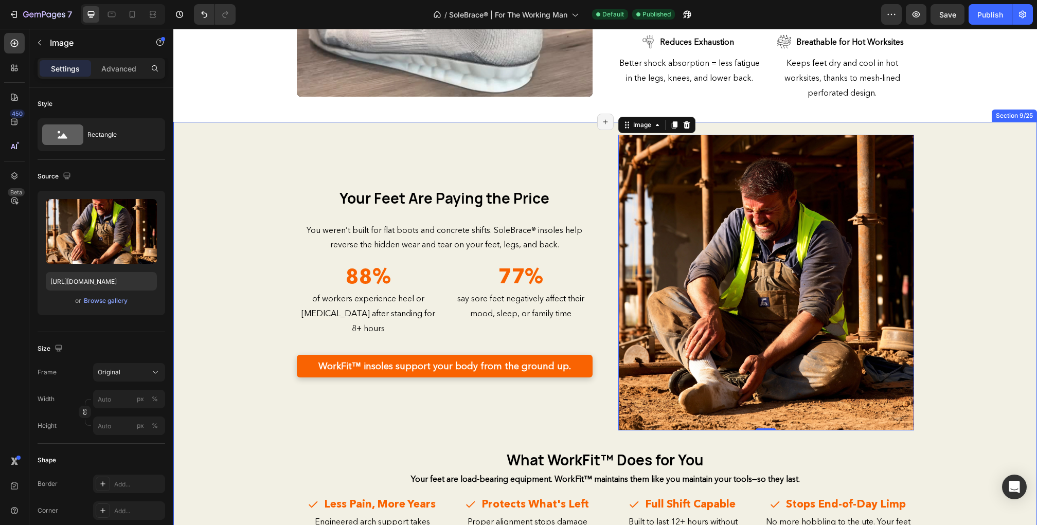
click at [978, 310] on div "Image 0 Your Feet Are Paying the Price Heading You weren’t built for flat boots…" at bounding box center [605, 433] width 864 height 596
click at [880, 308] on img at bounding box center [766, 283] width 296 height 296
click at [111, 14] on icon at bounding box center [111, 14] width 10 height 10
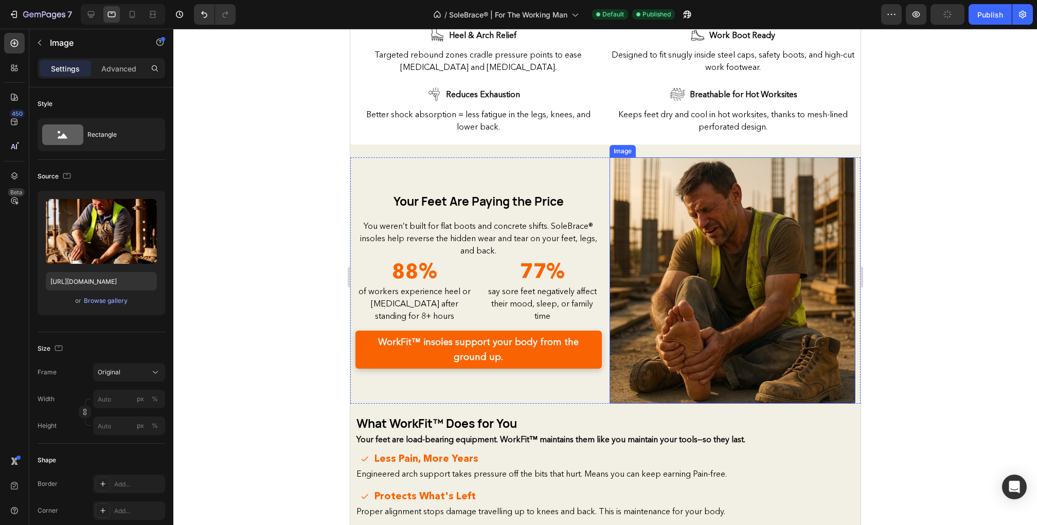
scroll to position [601, 0]
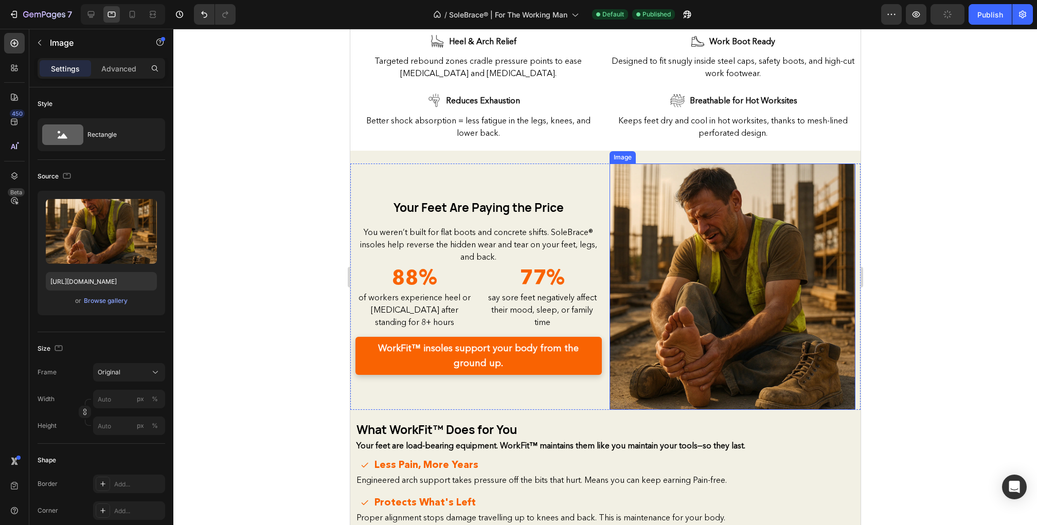
click at [659, 255] on img at bounding box center [732, 287] width 246 height 246
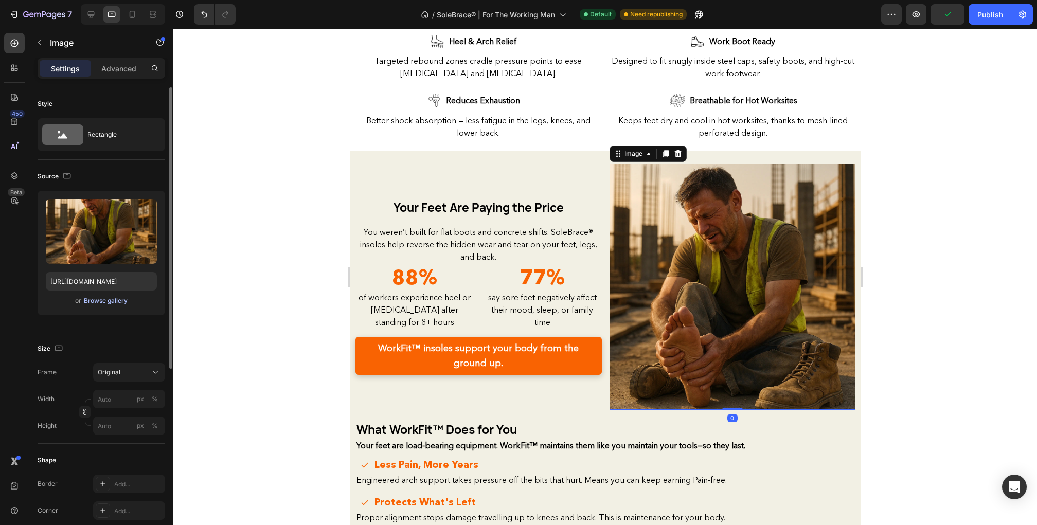
click at [111, 303] on div "Browse gallery" at bounding box center [106, 300] width 44 height 9
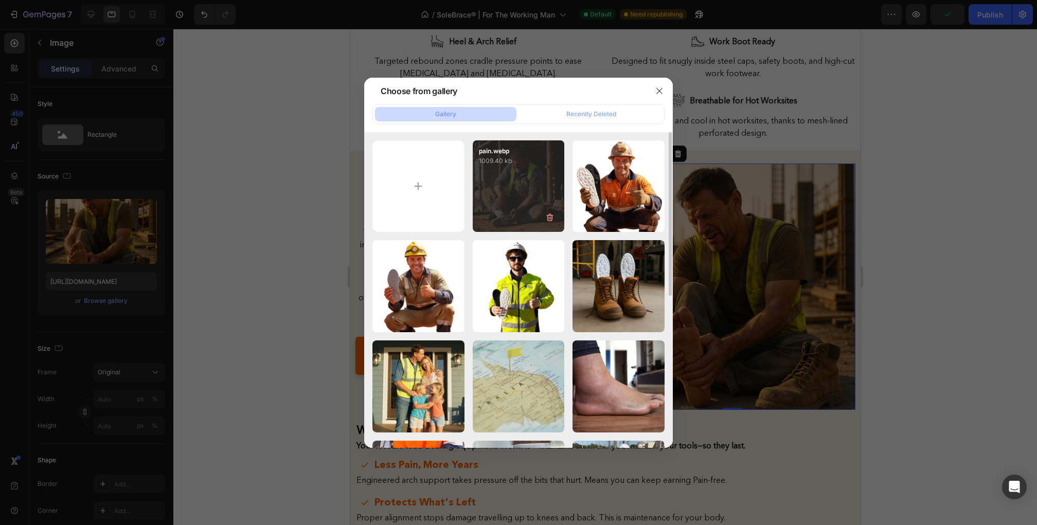
click at [502, 191] on div "pain.webp 1009.40 kb" at bounding box center [519, 186] width 92 height 92
type input "[URL][DOMAIN_NAME]"
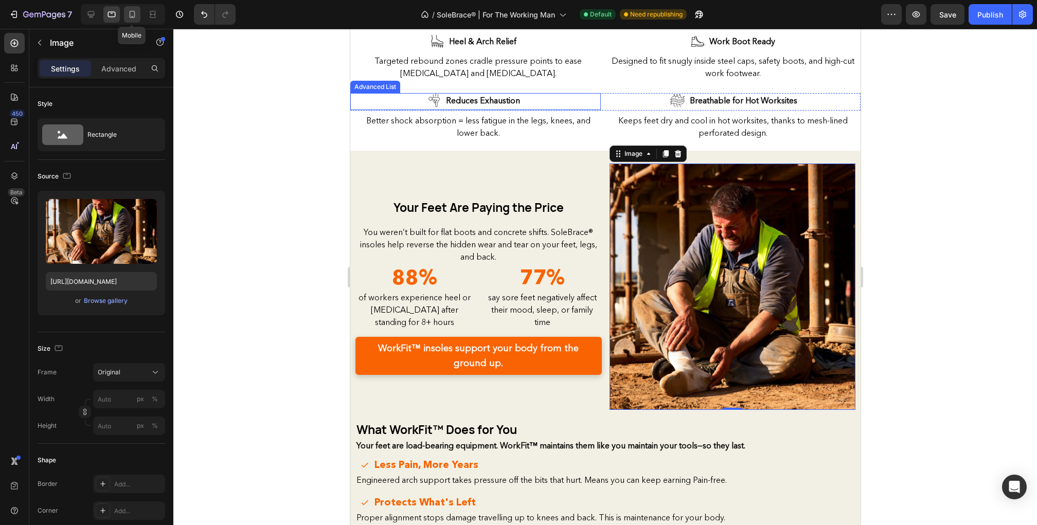
click at [133, 17] on icon at bounding box center [133, 14] width 6 height 7
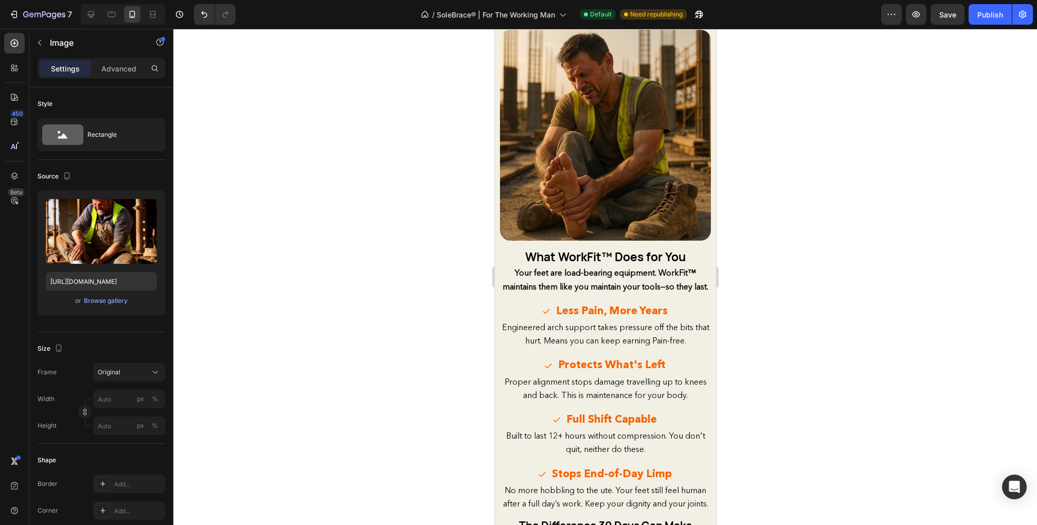
scroll to position [937, 0]
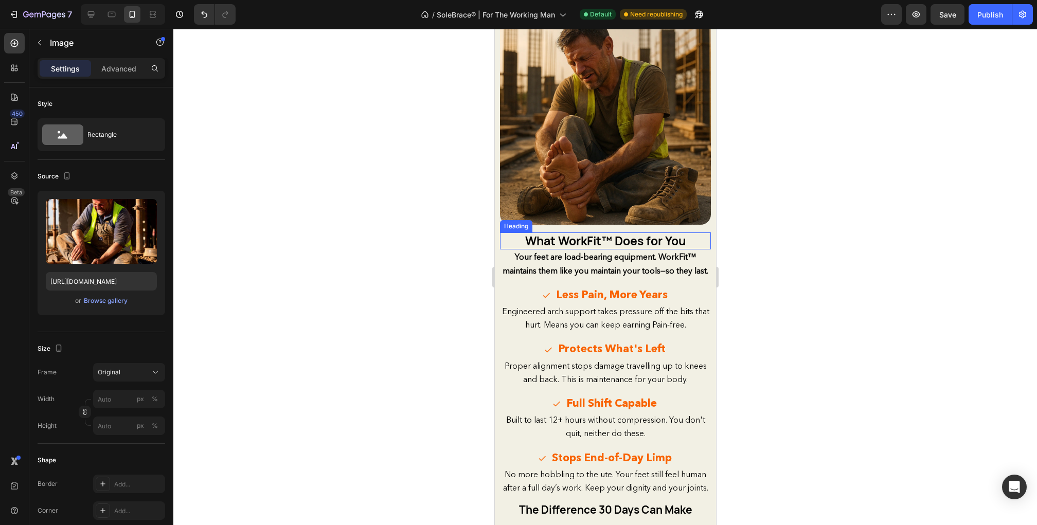
click at [579, 156] on img at bounding box center [605, 119] width 211 height 211
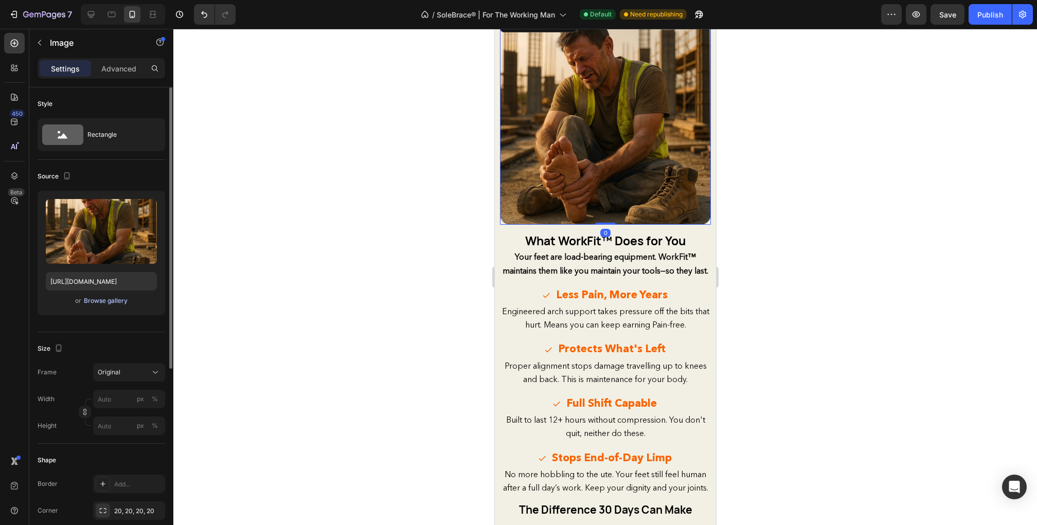
click at [114, 301] on div "Browse gallery" at bounding box center [106, 300] width 44 height 9
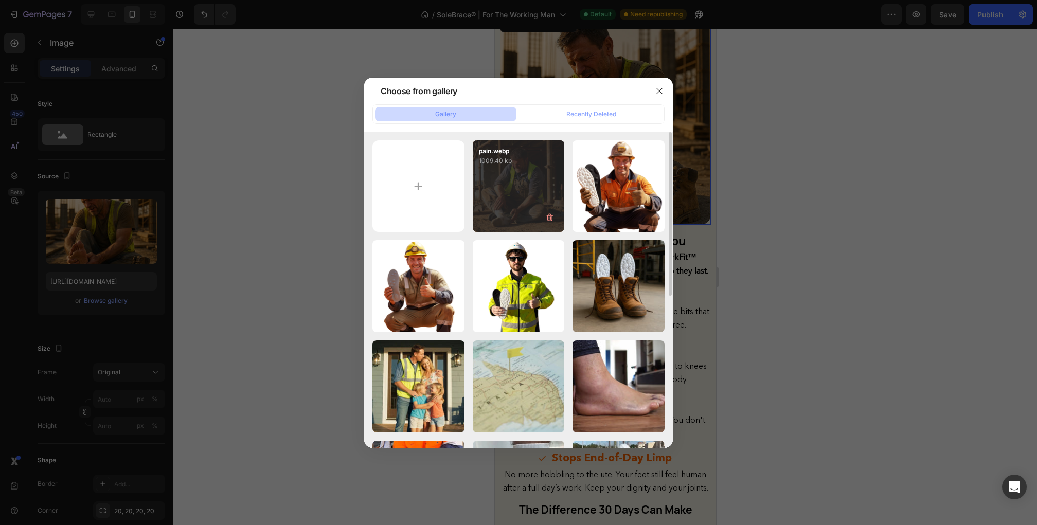
click at [521, 167] on div "pain.webp 1009.40 kb" at bounding box center [519, 186] width 92 height 92
type input "[URL][DOMAIN_NAME]"
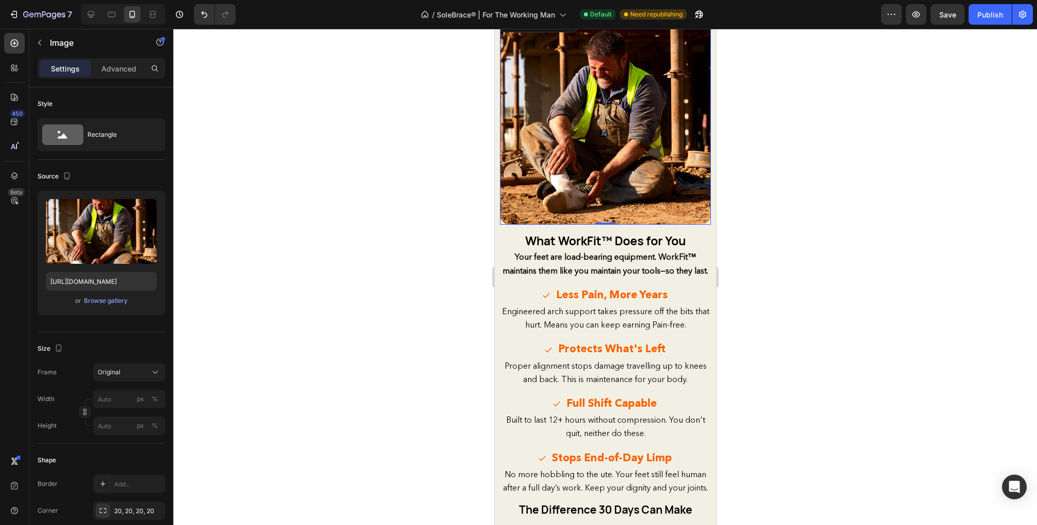
click at [903, 171] on div at bounding box center [605, 277] width 864 height 496
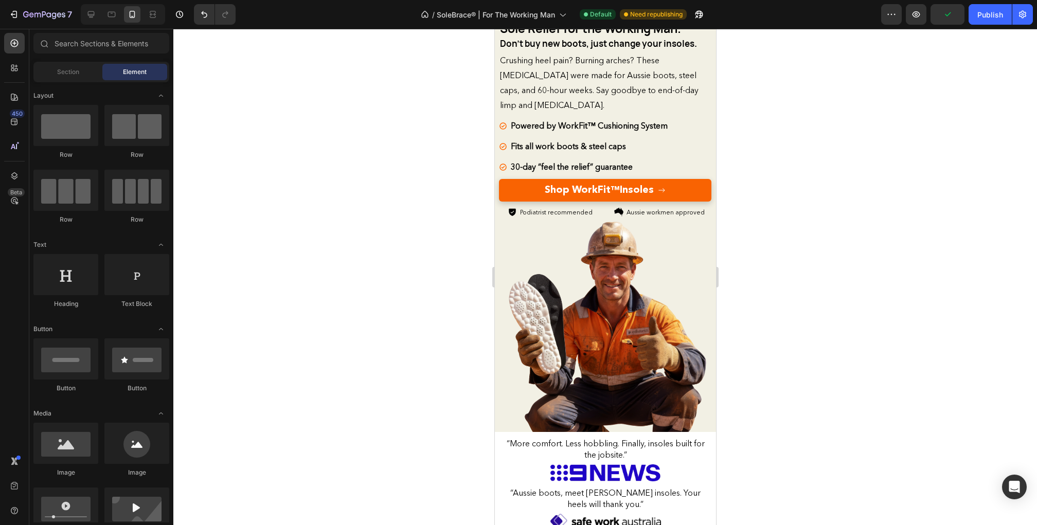
scroll to position [71, 0]
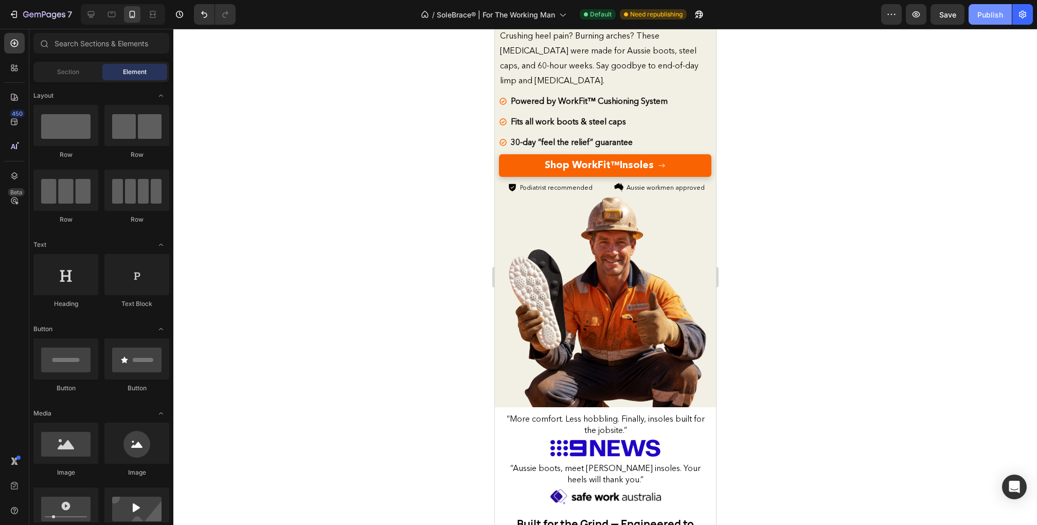
click at [1003, 21] on button "Publish" at bounding box center [990, 14] width 43 height 21
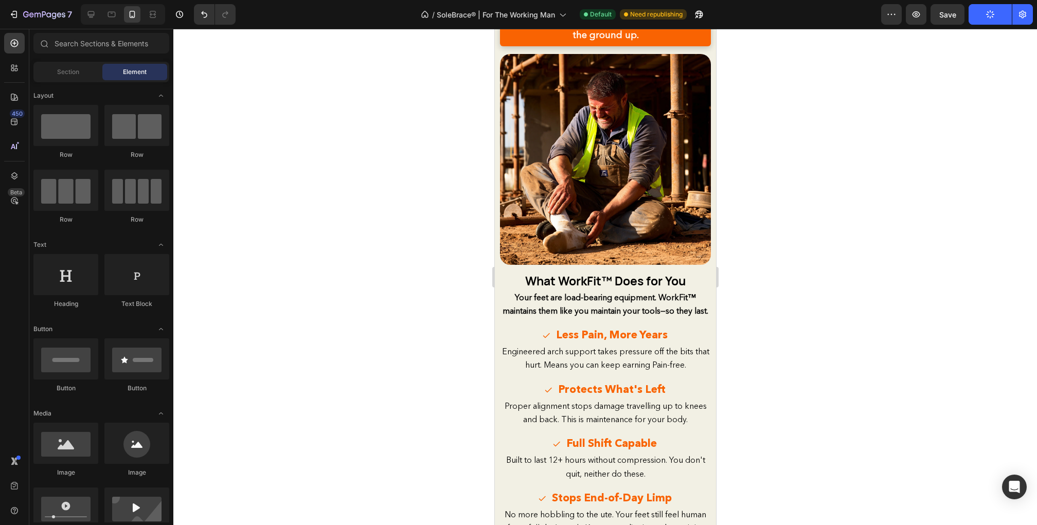
scroll to position [1321, 0]
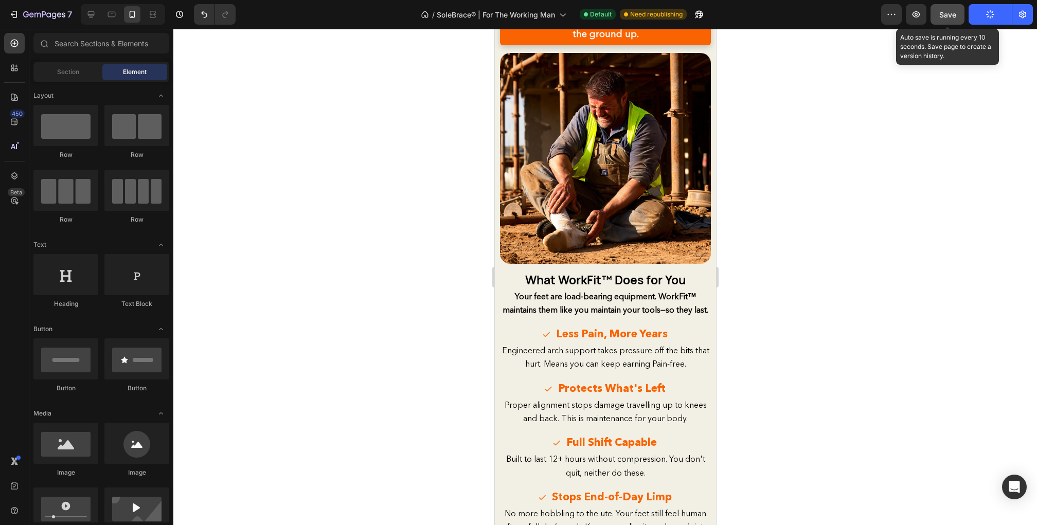
click at [944, 8] on button "Save" at bounding box center [948, 14] width 34 height 21
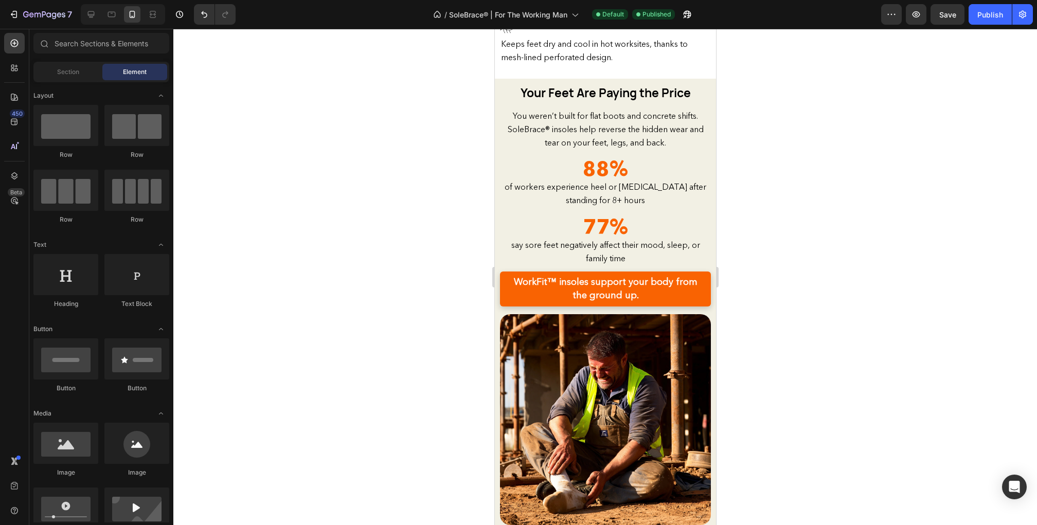
scroll to position [892, 0]
